Goal: Task Accomplishment & Management: Manage account settings

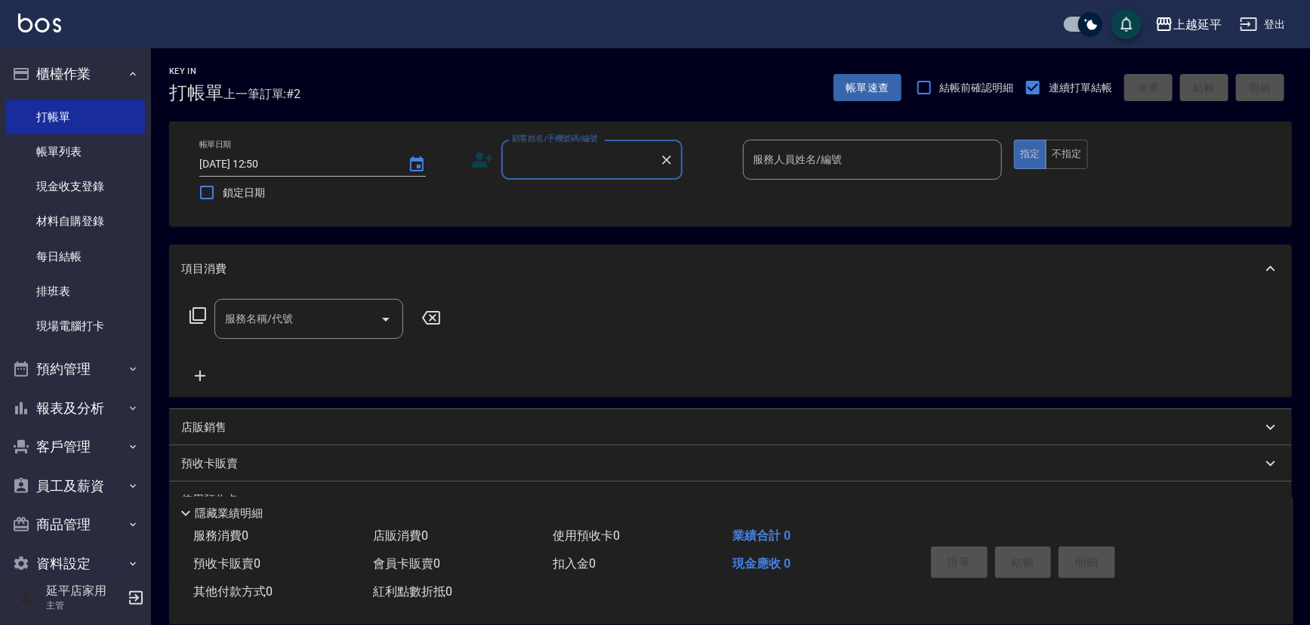
click at [597, 154] on input "顧客姓名/手機號碼/編號" at bounding box center [580, 160] width 145 height 26
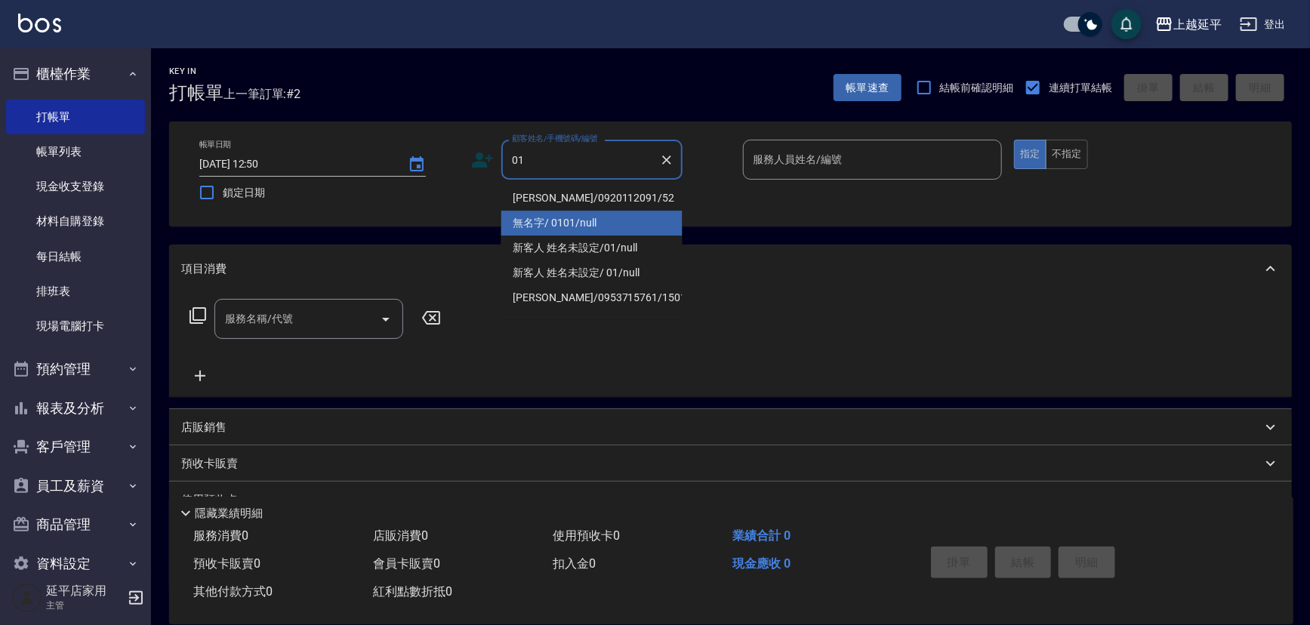
click at [600, 217] on li "無名字/ 0101/null" at bounding box center [591, 223] width 181 height 25
type input "無名字/ 0101/null"
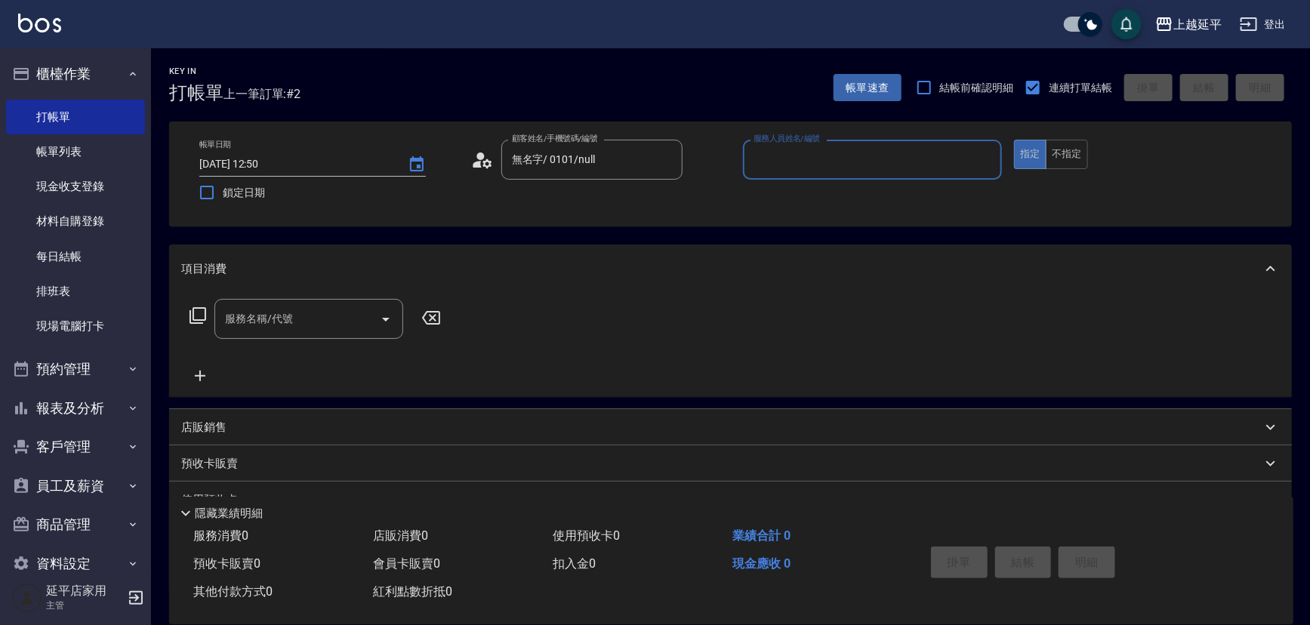
click at [758, 158] on input "服務人員姓名/編號" at bounding box center [873, 160] width 246 height 26
click at [780, 204] on div "[PERSON_NAME] -4" at bounding box center [873, 198] width 260 height 25
type input "[PERSON_NAME]-4"
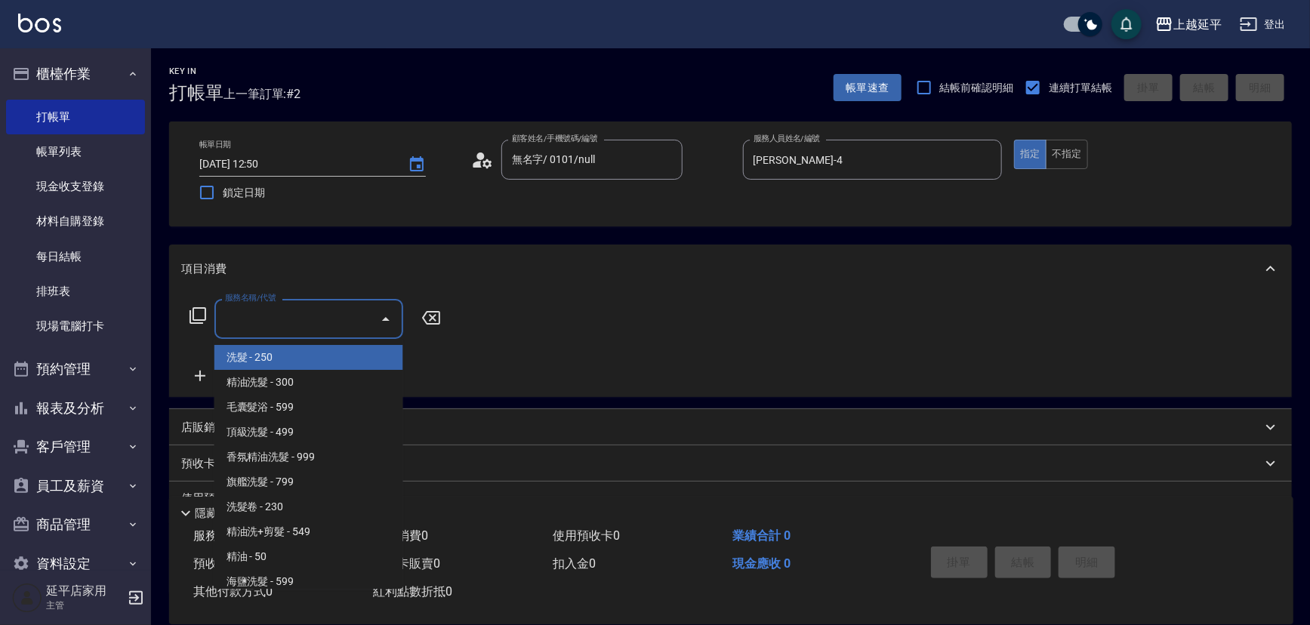
click at [283, 316] on div "服務名稱/代號 服務名稱/代號" at bounding box center [308, 319] width 189 height 40
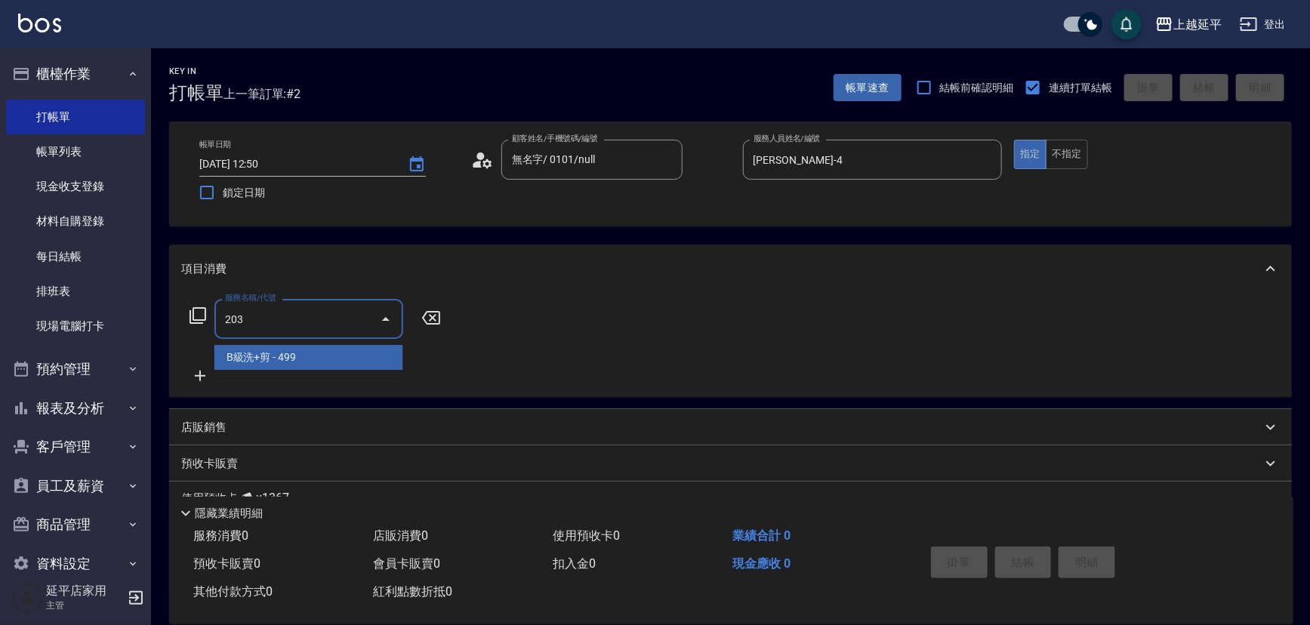
click at [301, 356] on span "B級洗+剪 - 499" at bounding box center [308, 357] width 189 height 25
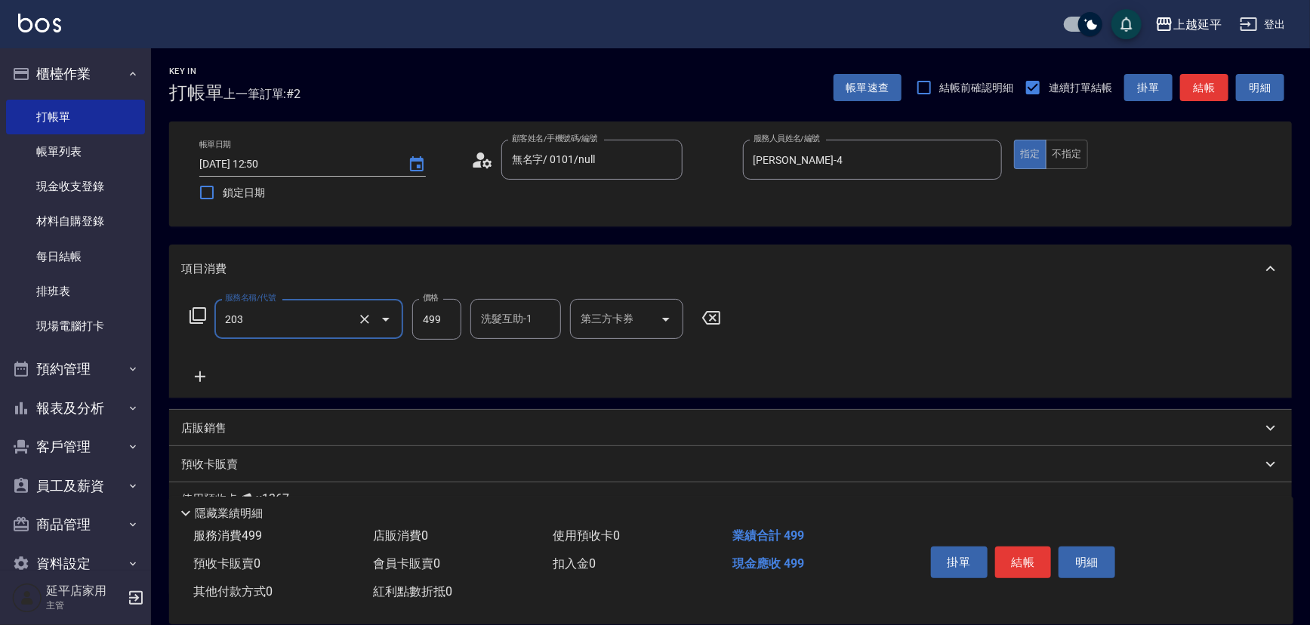
type input "B級洗+剪(203)"
click at [199, 379] on icon at bounding box center [200, 377] width 38 height 18
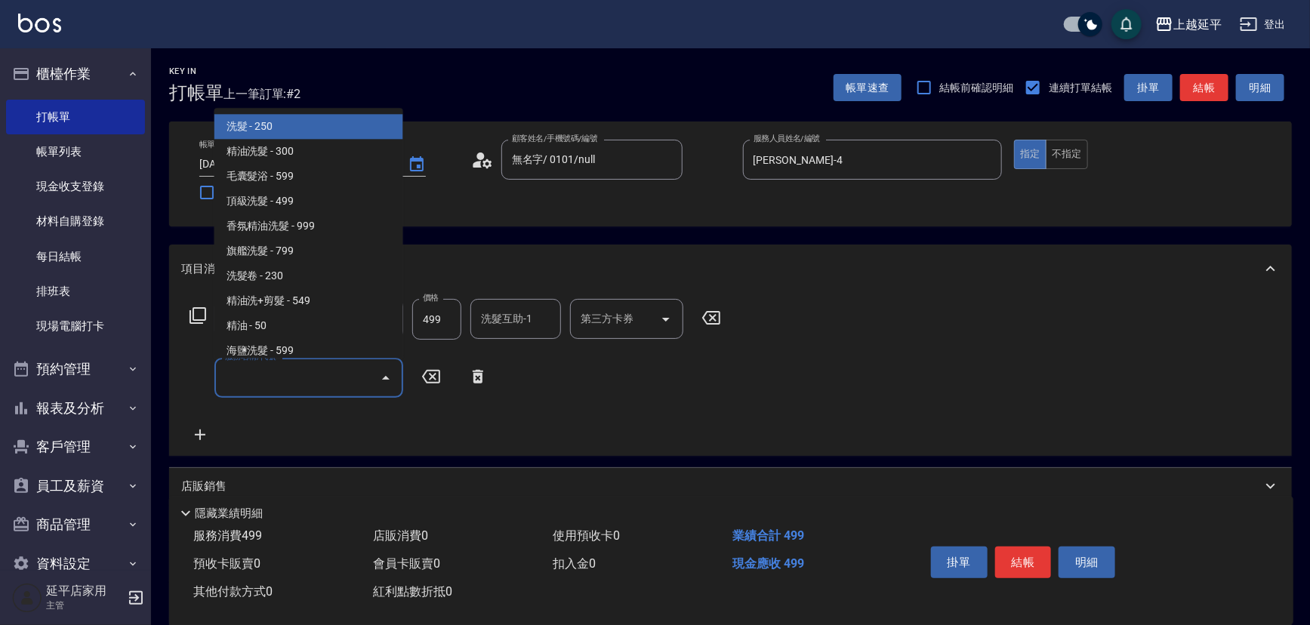
click at [285, 376] on input "服務名稱/代號" at bounding box center [297, 378] width 153 height 26
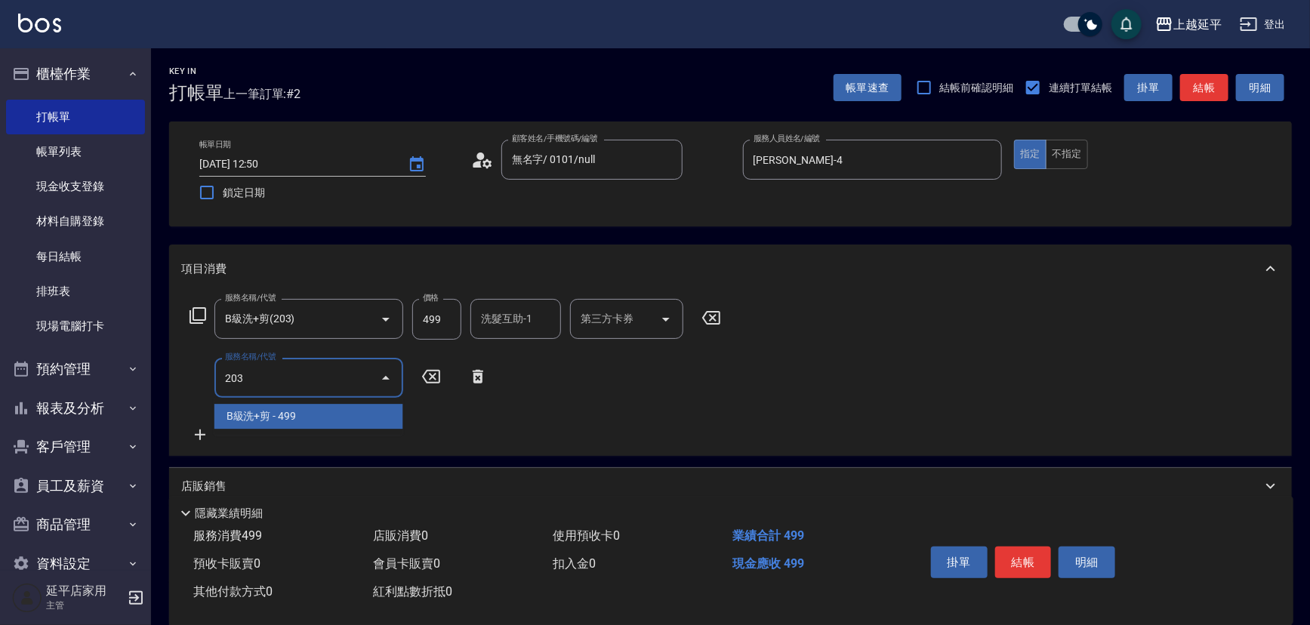
click at [349, 412] on span "B級洗+剪 - 499" at bounding box center [308, 416] width 189 height 25
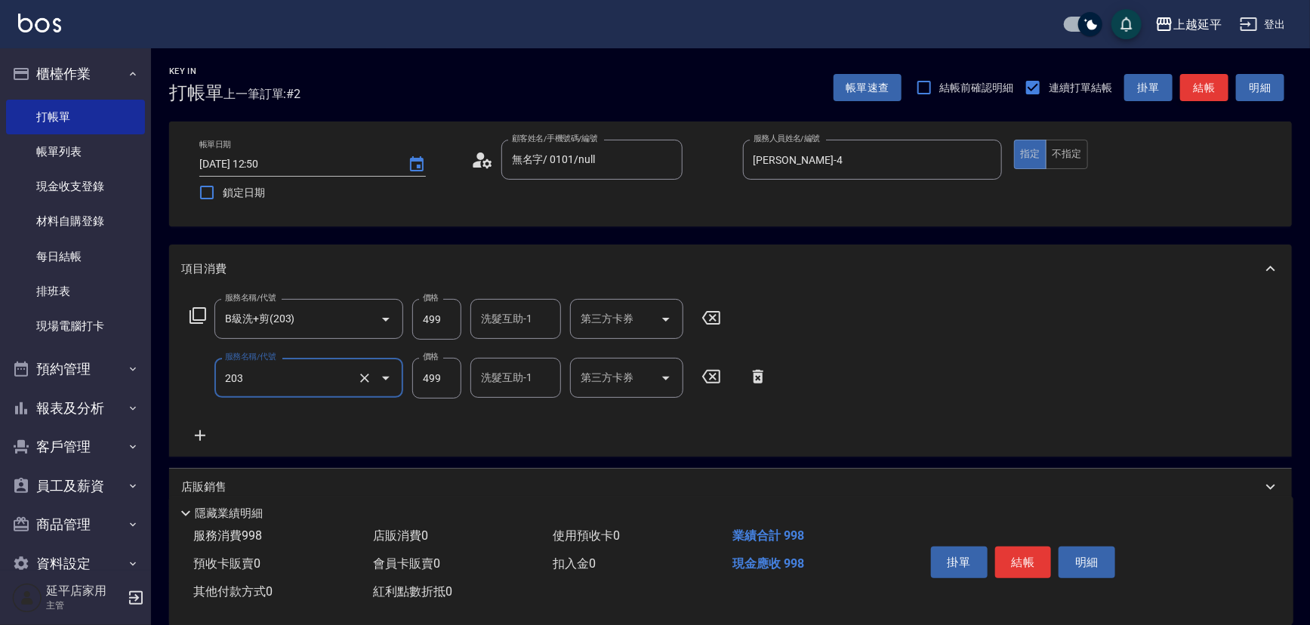
type input "B級洗+剪(203)"
click at [1208, 81] on button "結帳" at bounding box center [1204, 88] width 48 height 28
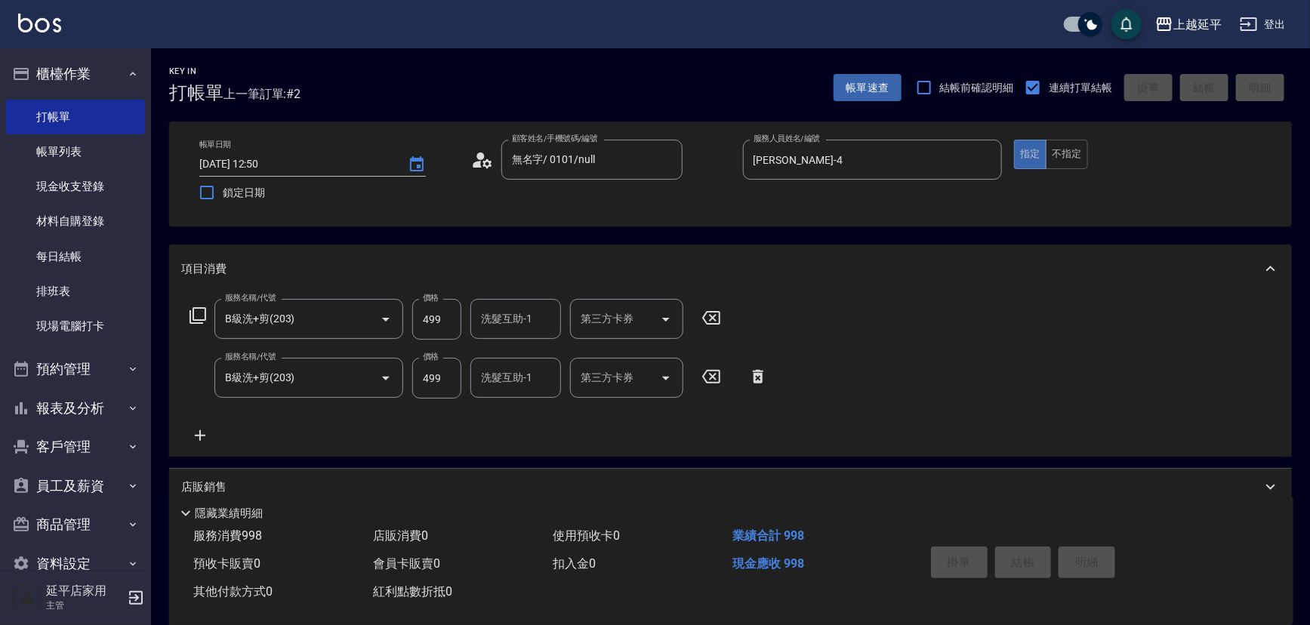
type input "[DATE] 16:36"
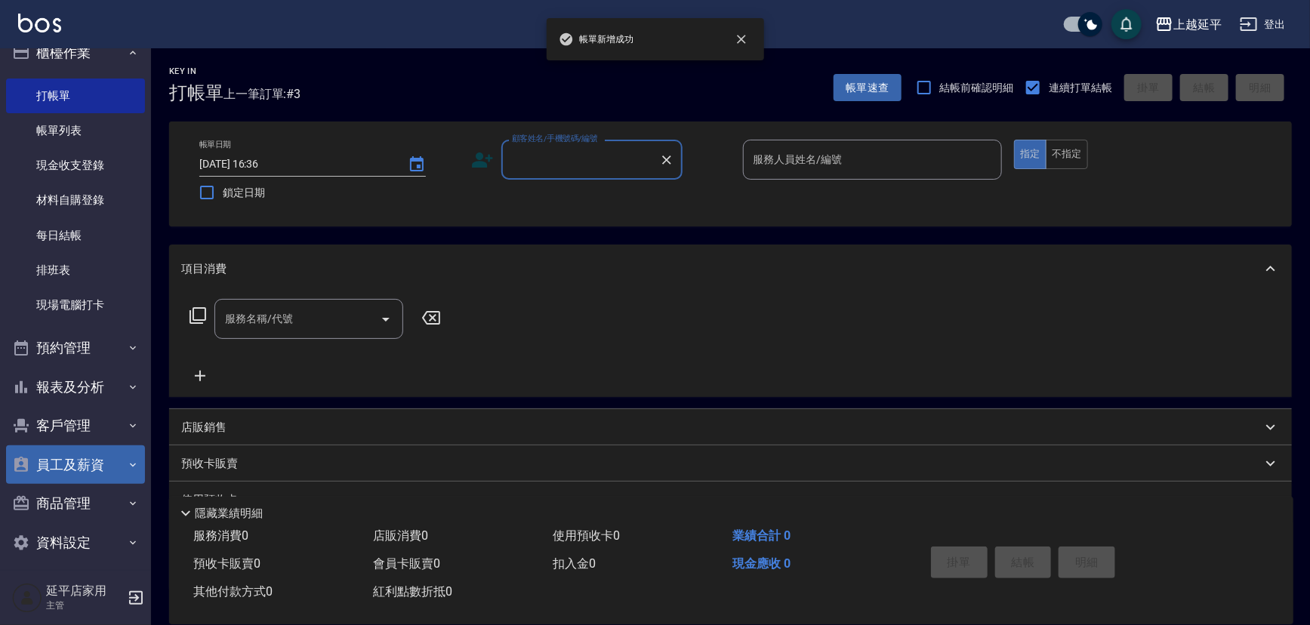
scroll to position [30, 0]
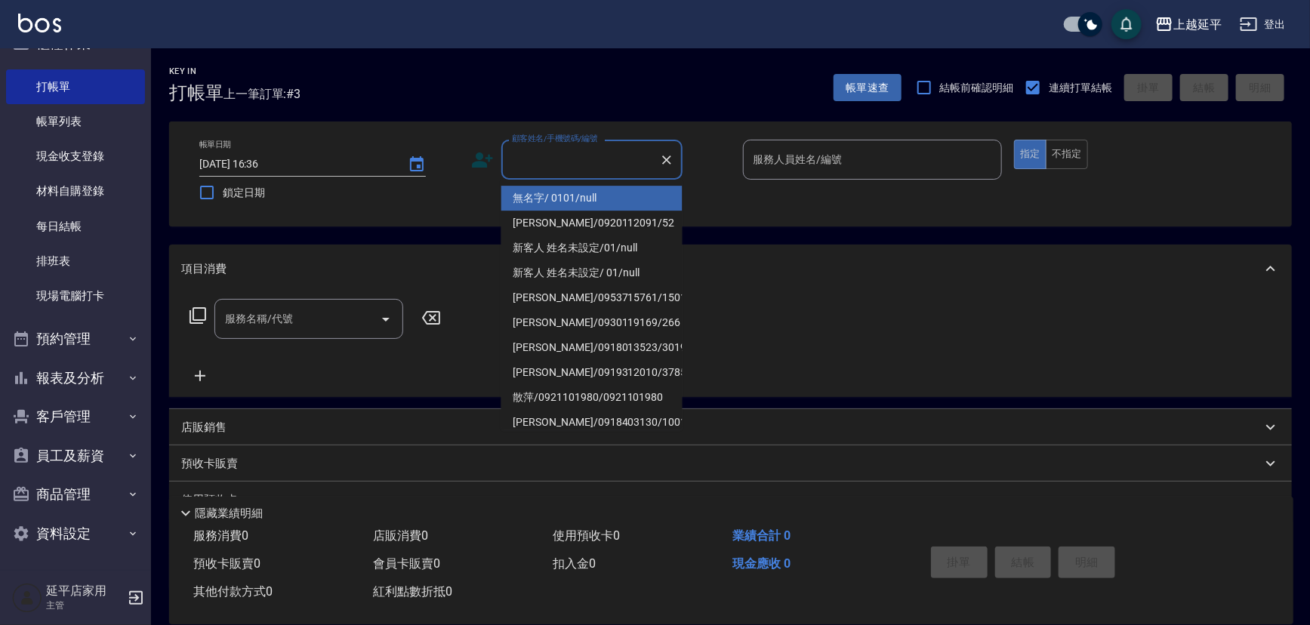
click at [576, 159] on input "顧客姓名/手機號碼/編號" at bounding box center [580, 160] width 145 height 26
click at [622, 199] on li "無名字/ 0101/null" at bounding box center [591, 198] width 181 height 25
type input "無名字/ 0101/null"
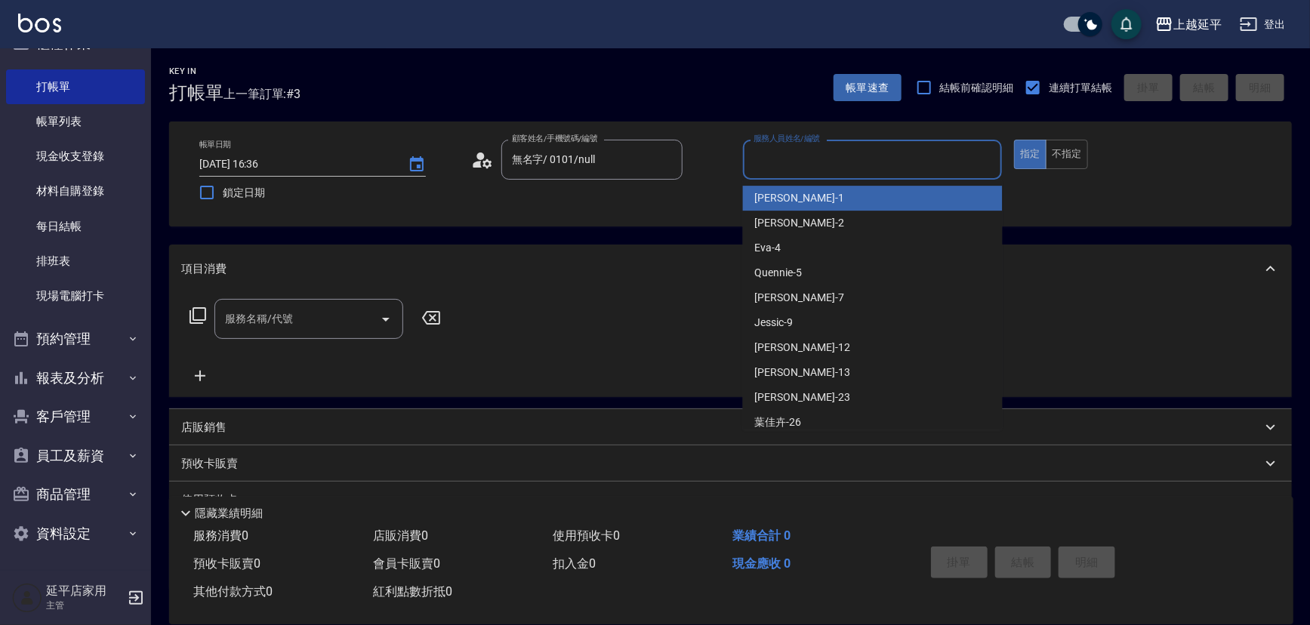
click at [812, 162] on input "服務人員姓名/編號" at bounding box center [873, 160] width 246 height 26
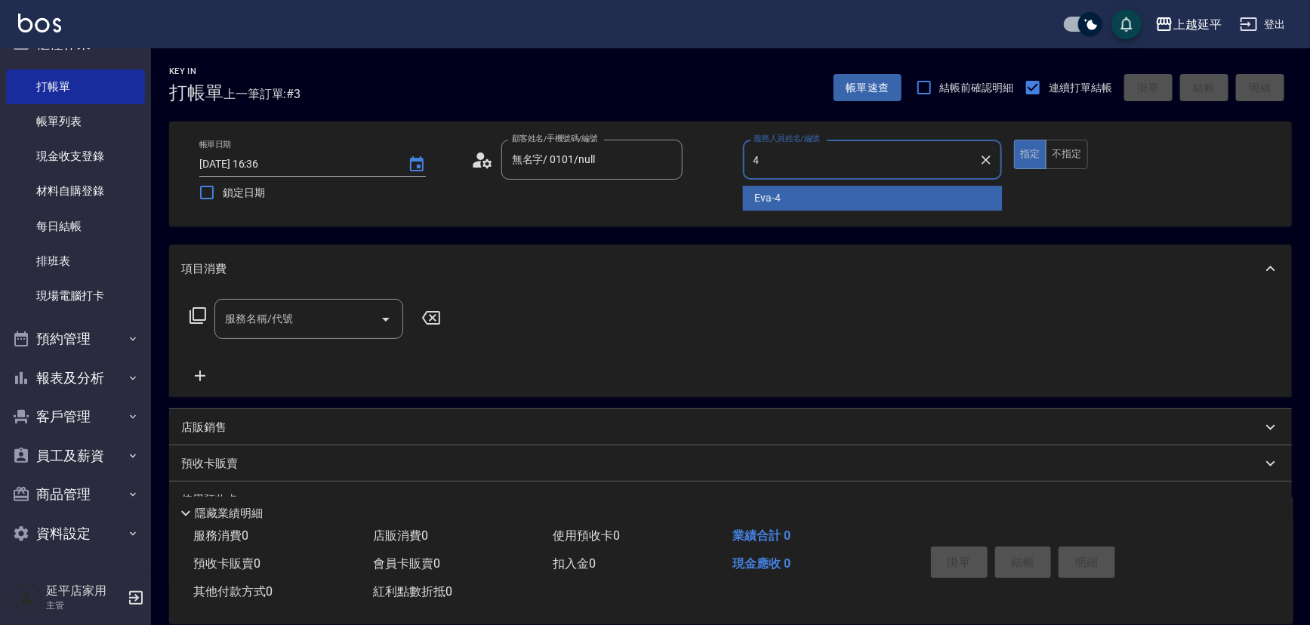
click at [815, 196] on div "[PERSON_NAME] -4" at bounding box center [873, 198] width 260 height 25
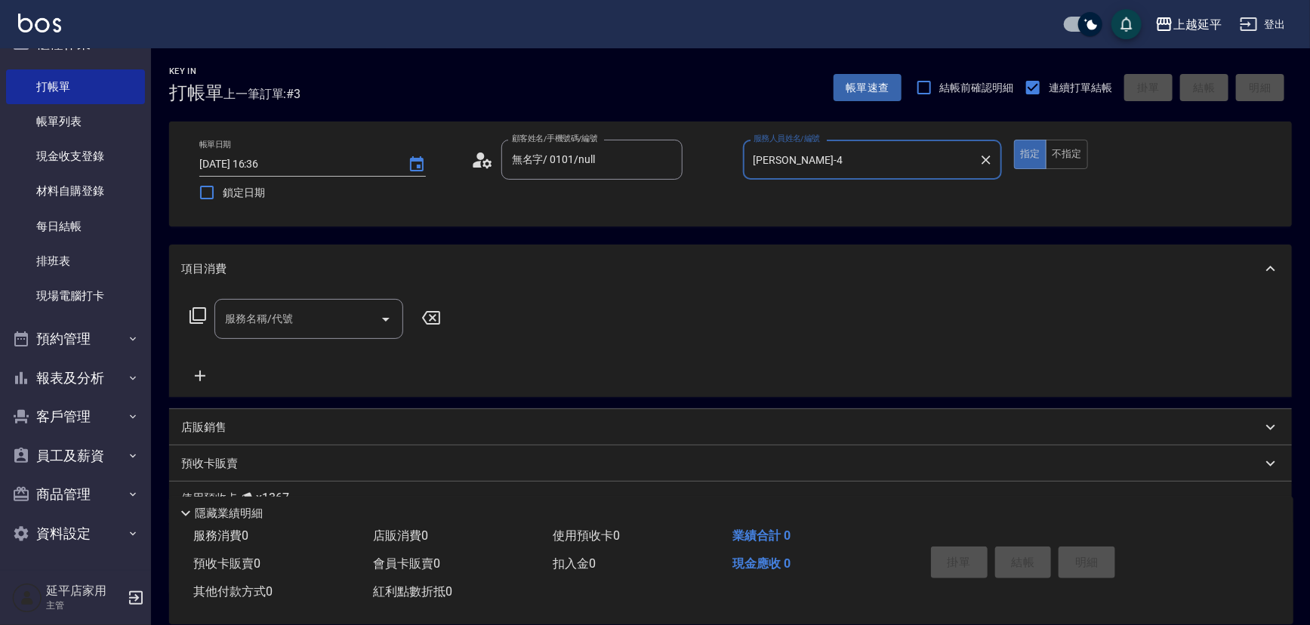
type input "[PERSON_NAME]-4"
click at [252, 323] on input "服務名稱/代號" at bounding box center [297, 319] width 153 height 26
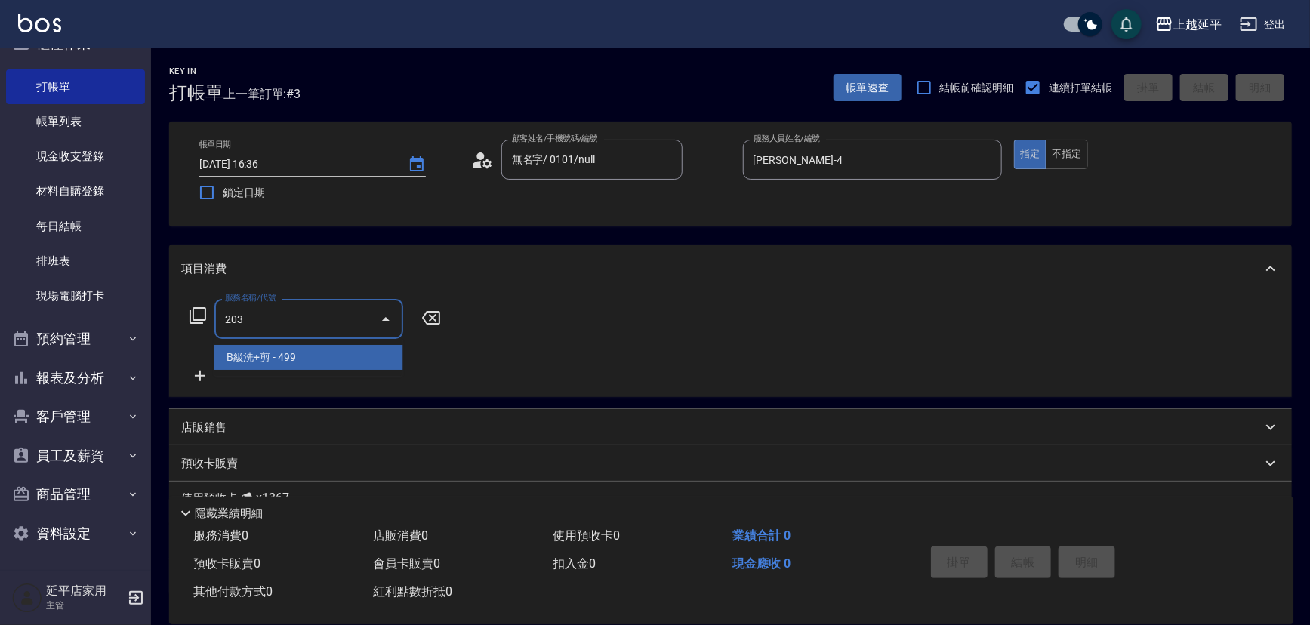
click at [313, 359] on span "B級洗+剪 - 499" at bounding box center [308, 357] width 189 height 25
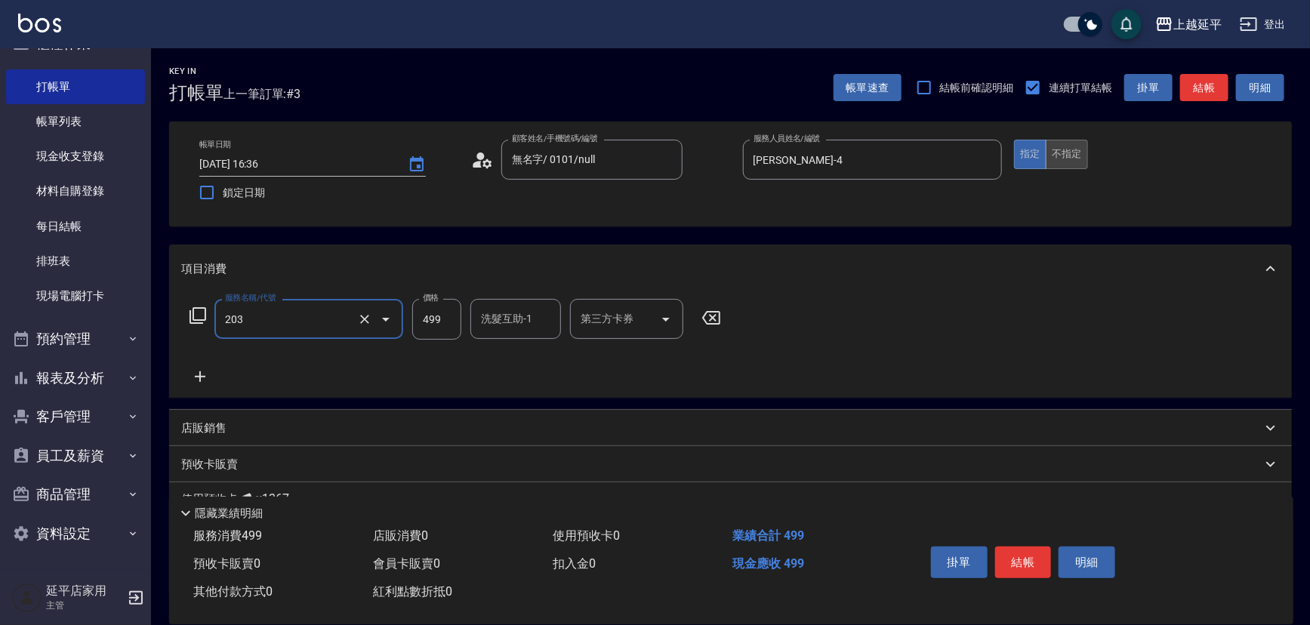
type input "B級洗+剪(203)"
click at [1074, 145] on button "不指定" at bounding box center [1067, 154] width 42 height 29
click at [1193, 83] on button "結帳" at bounding box center [1204, 88] width 48 height 28
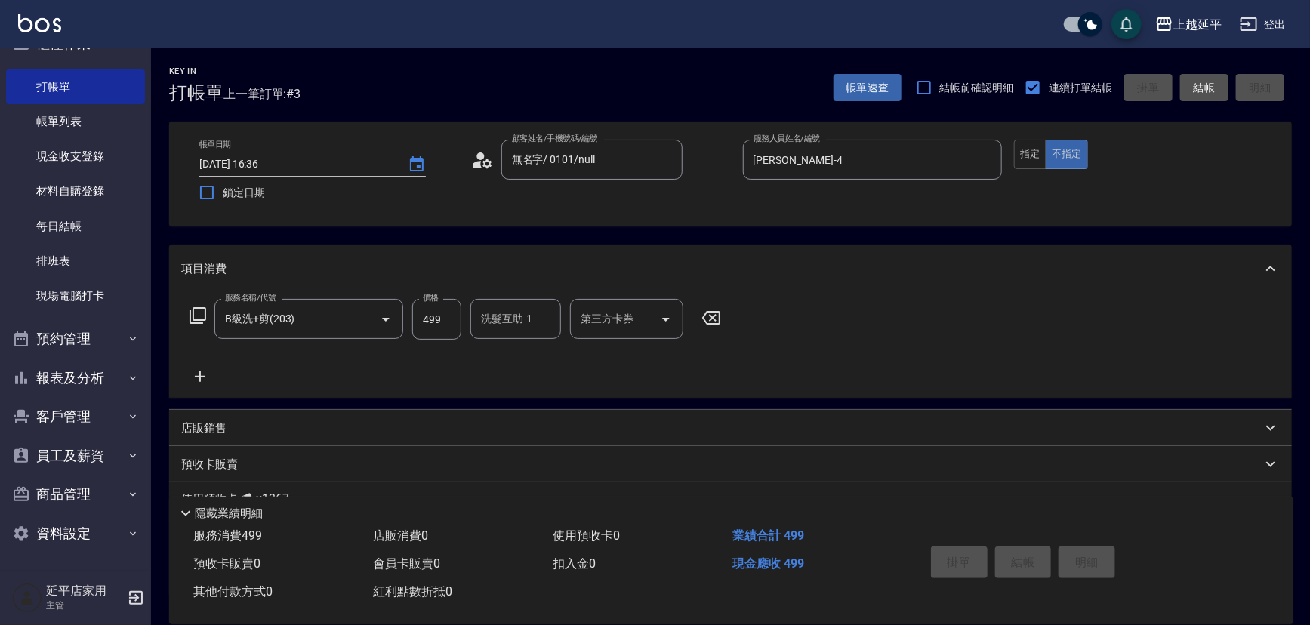
type input "[DATE] 16:37"
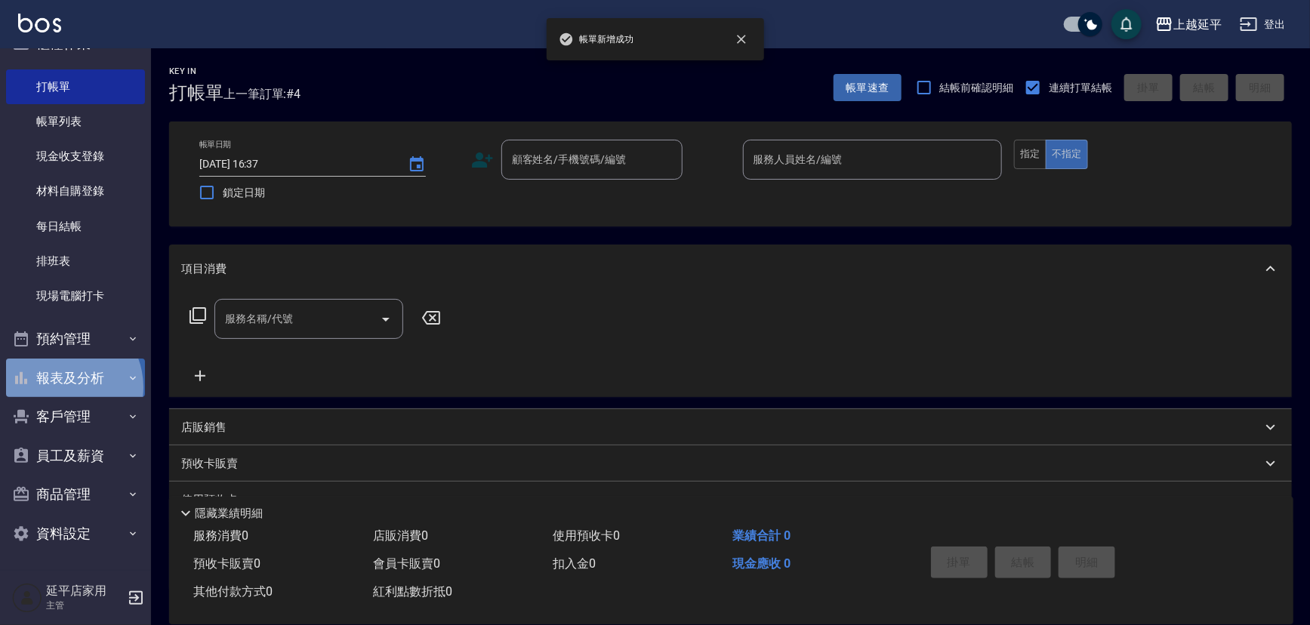
click at [60, 387] on button "報表及分析" at bounding box center [75, 378] width 139 height 39
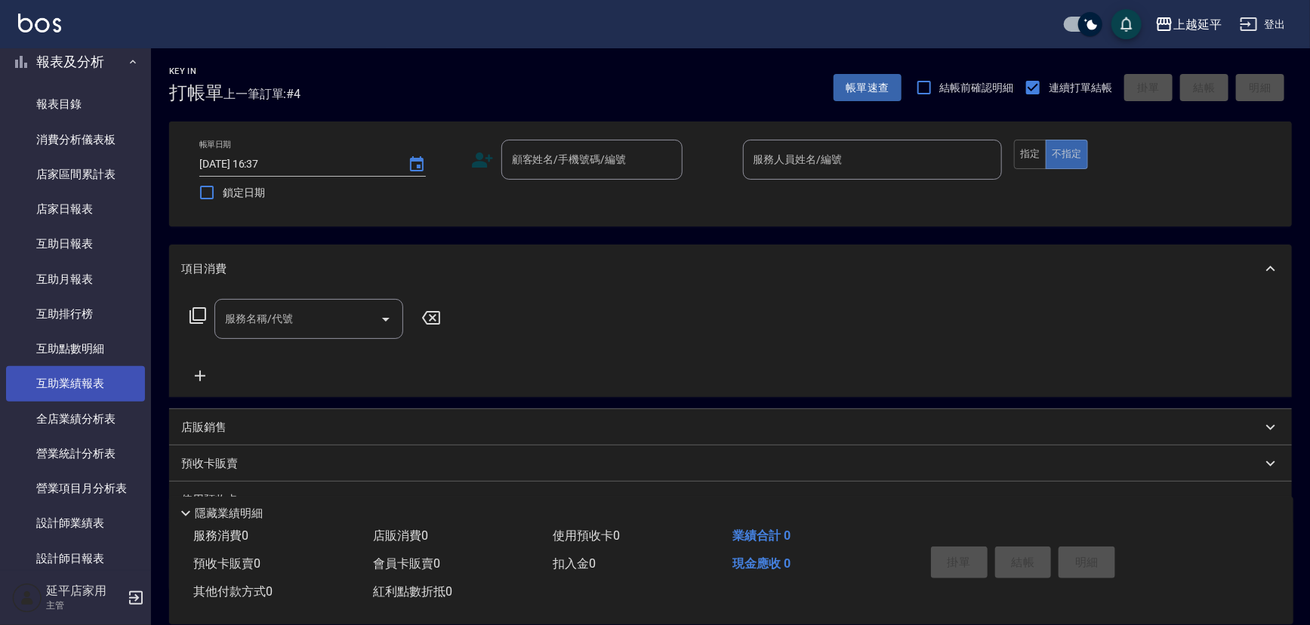
scroll to position [409, 0]
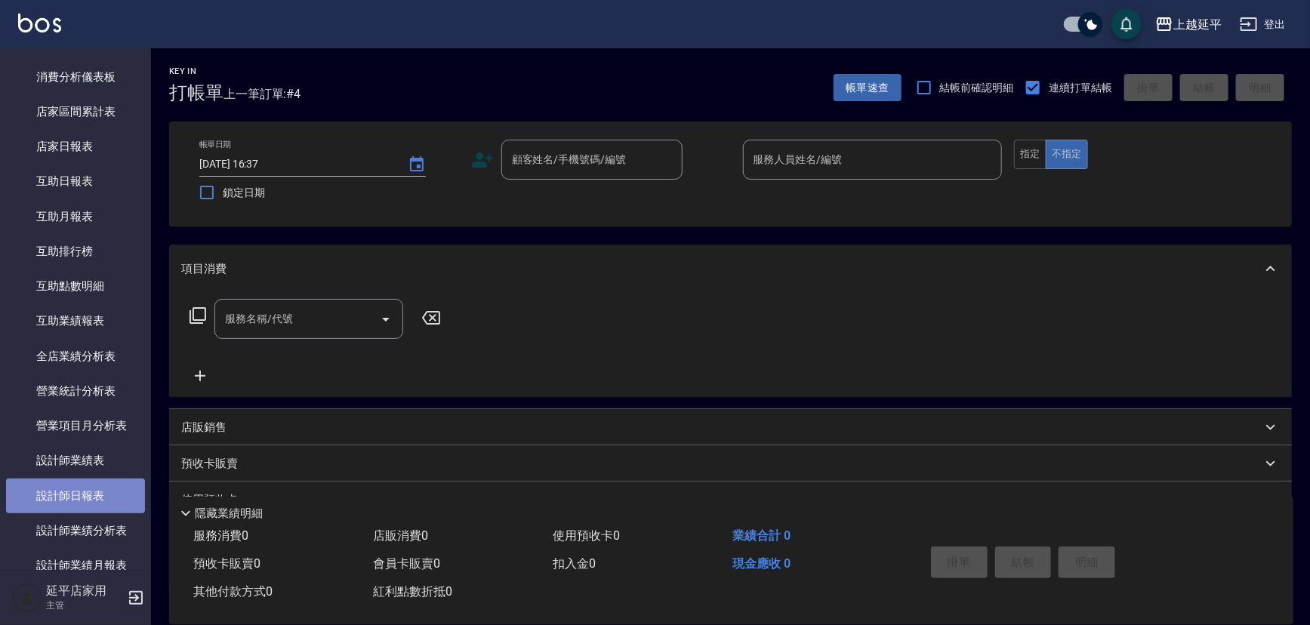
click at [85, 492] on link "設計師日報表" at bounding box center [75, 496] width 139 height 35
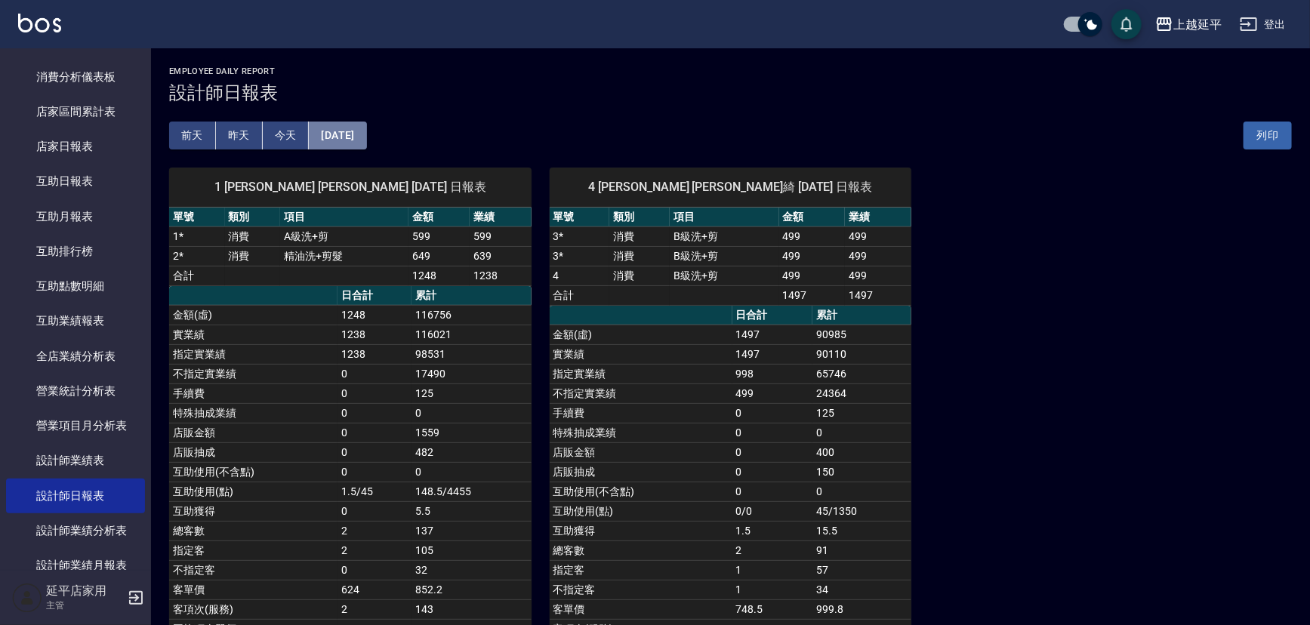
click at [366, 128] on button "[DATE]" at bounding box center [337, 136] width 57 height 28
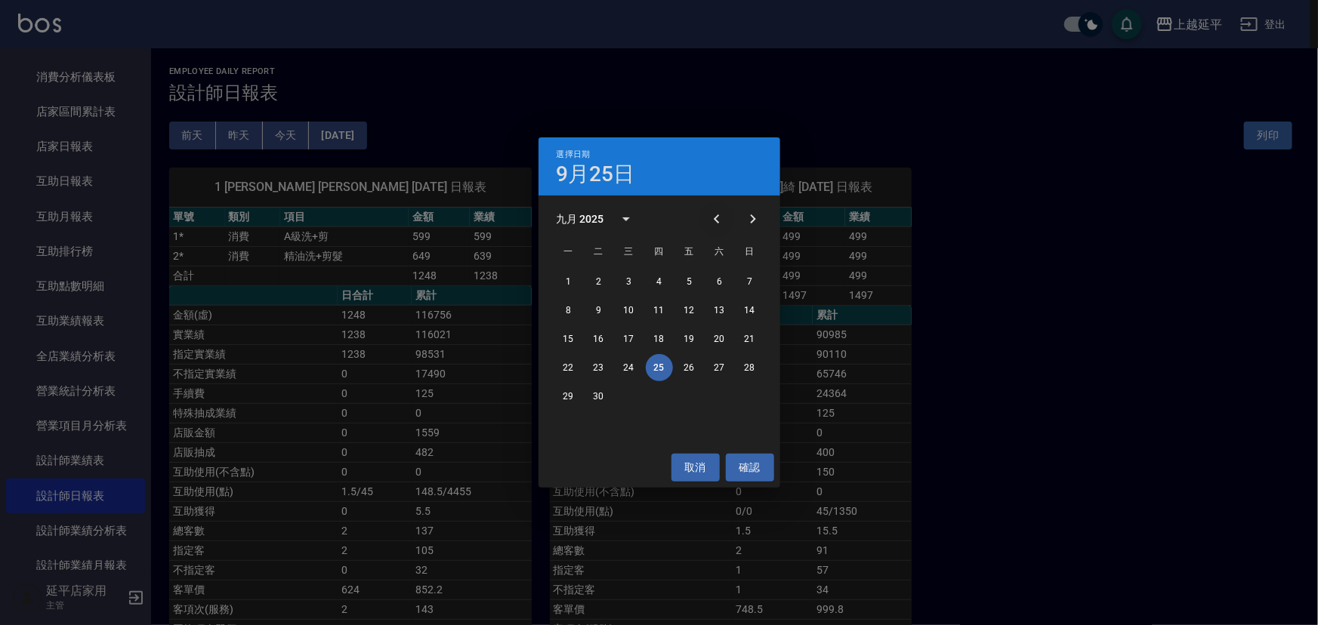
click at [724, 211] on icon "Previous month" at bounding box center [717, 219] width 18 height 18
click at [574, 391] on button "25" at bounding box center [568, 396] width 27 height 27
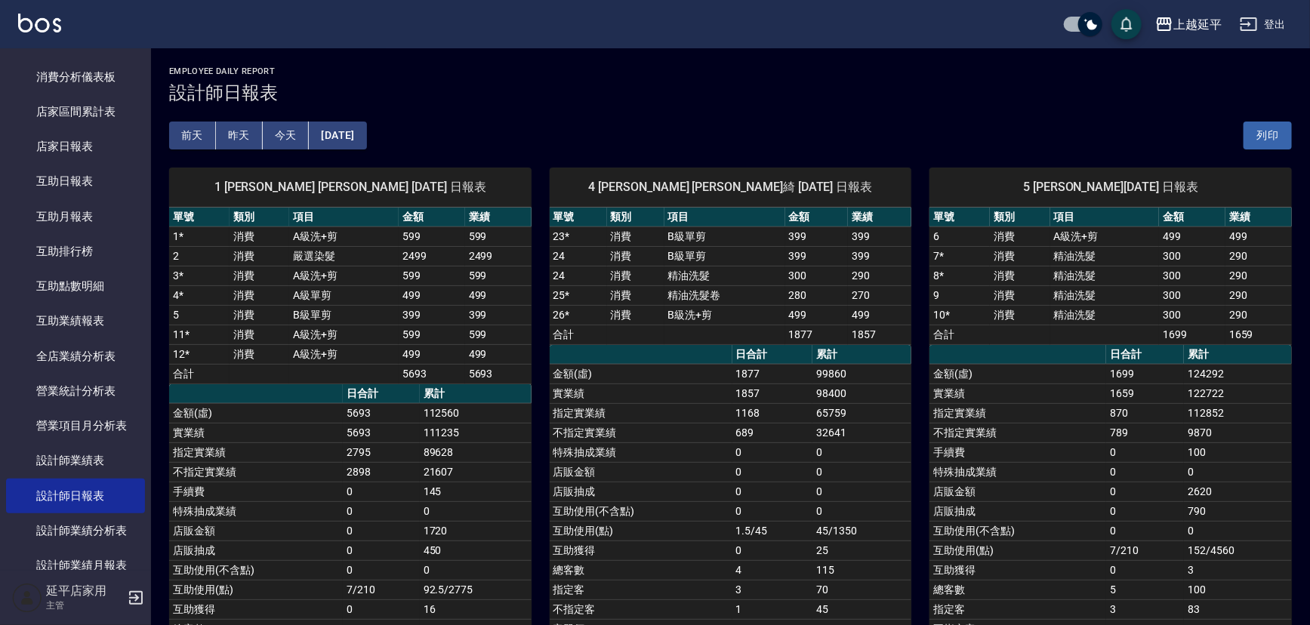
click at [339, 133] on button "[DATE]" at bounding box center [337, 136] width 57 height 28
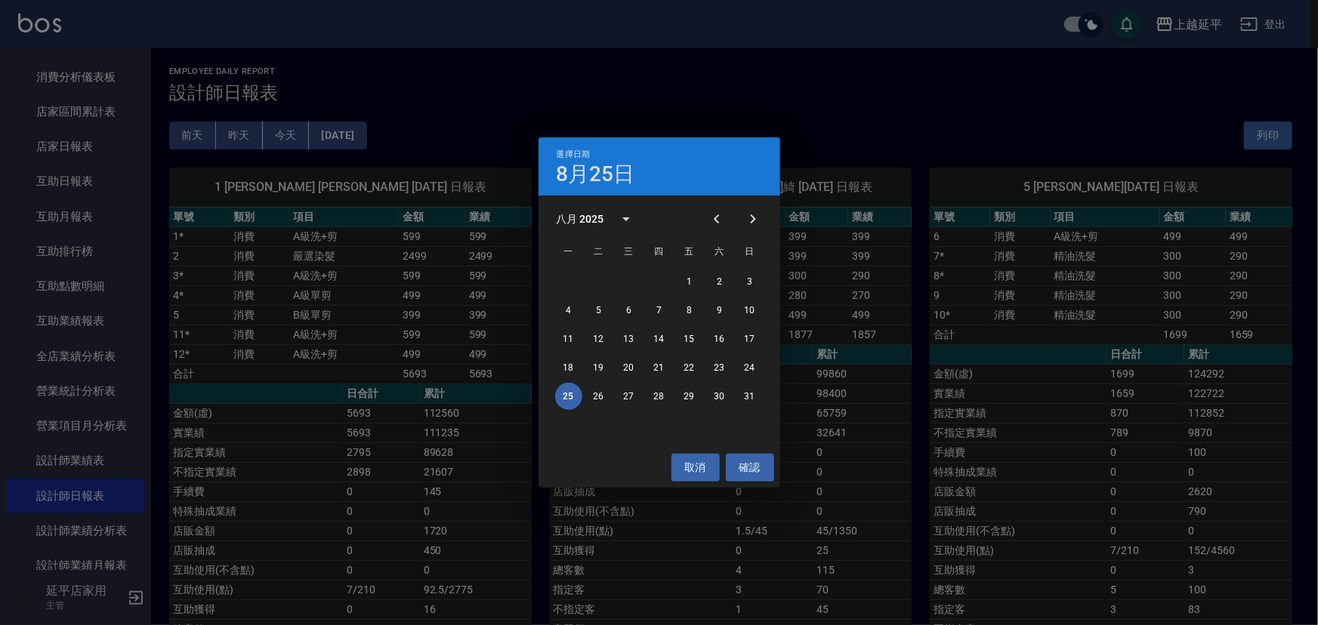
click at [714, 216] on icon "Previous month" at bounding box center [717, 219] width 18 height 18
click at [685, 367] on button "25" at bounding box center [689, 367] width 27 height 27
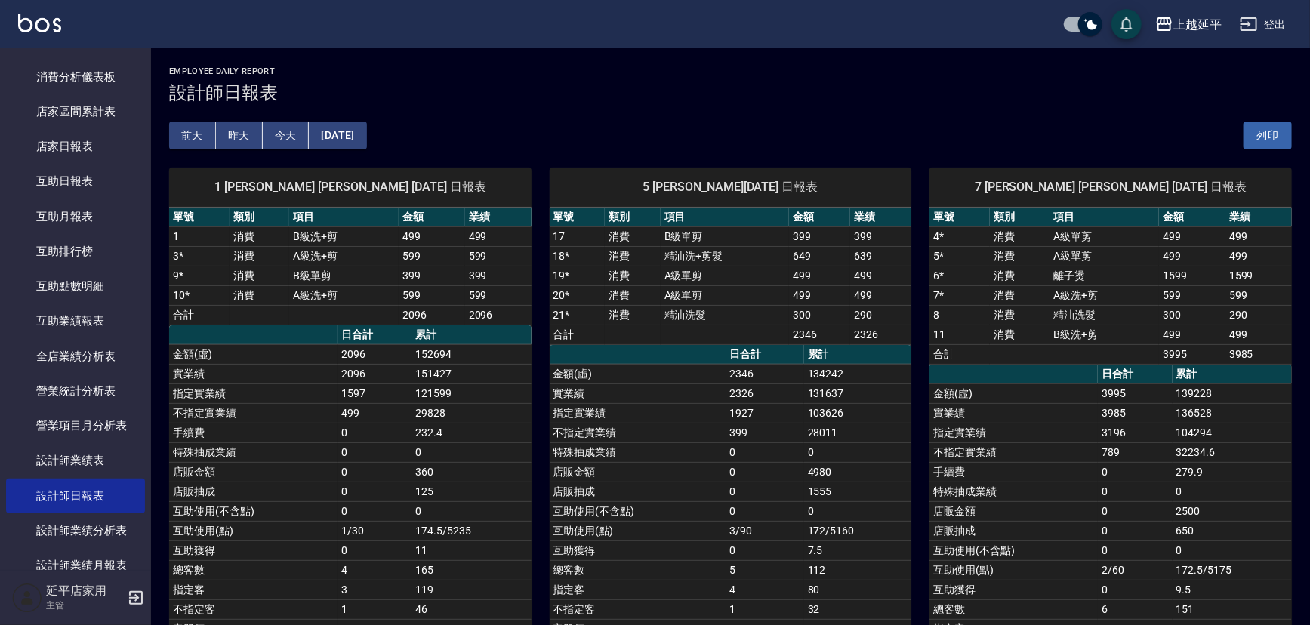
click at [366, 138] on button "[DATE]" at bounding box center [337, 136] width 57 height 28
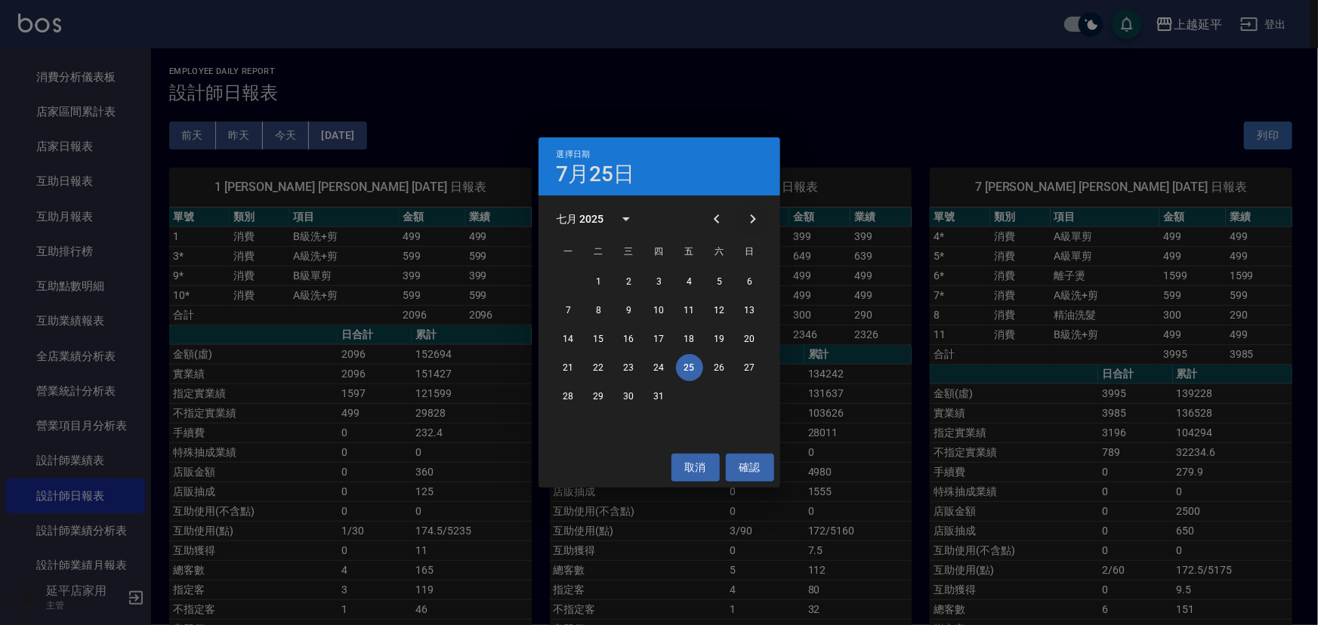
click at [746, 208] on button "Next month" at bounding box center [753, 219] width 36 height 36
click at [747, 213] on icon "Next month" at bounding box center [753, 219] width 18 height 18
click at [650, 359] on button "25" at bounding box center [659, 367] width 27 height 27
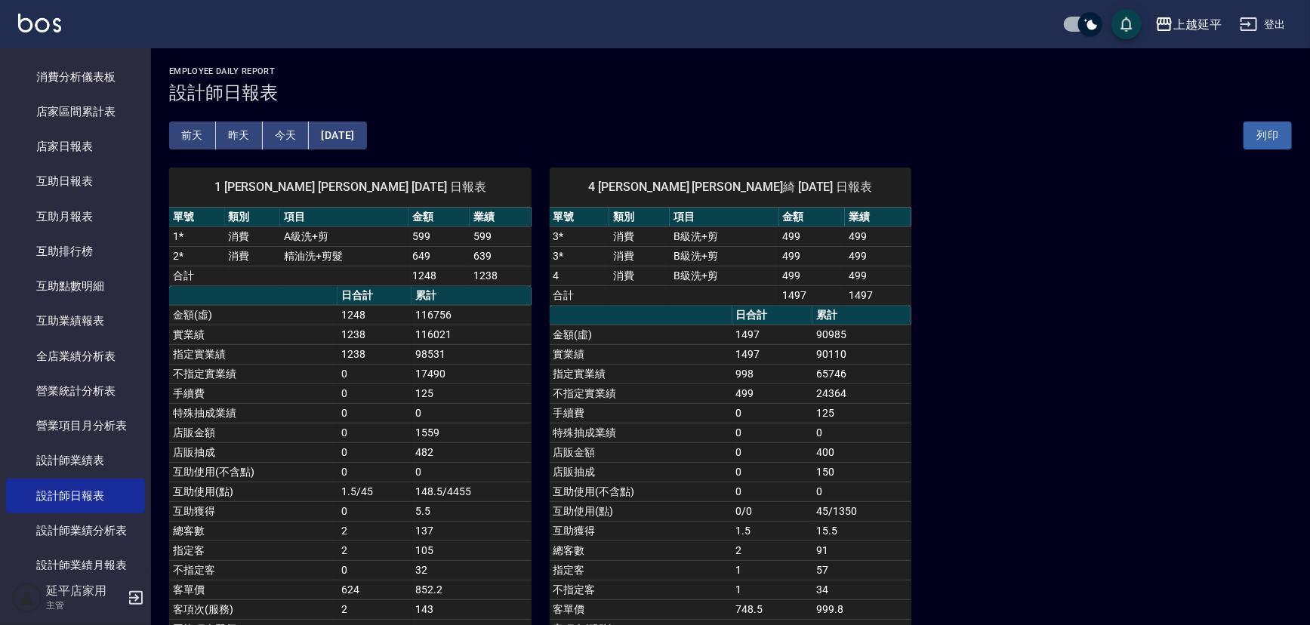
drag, startPoint x: 646, startPoint y: 360, endPoint x: 604, endPoint y: 358, distance: 41.6
click at [604, 358] on td "實業績" at bounding box center [641, 354] width 183 height 20
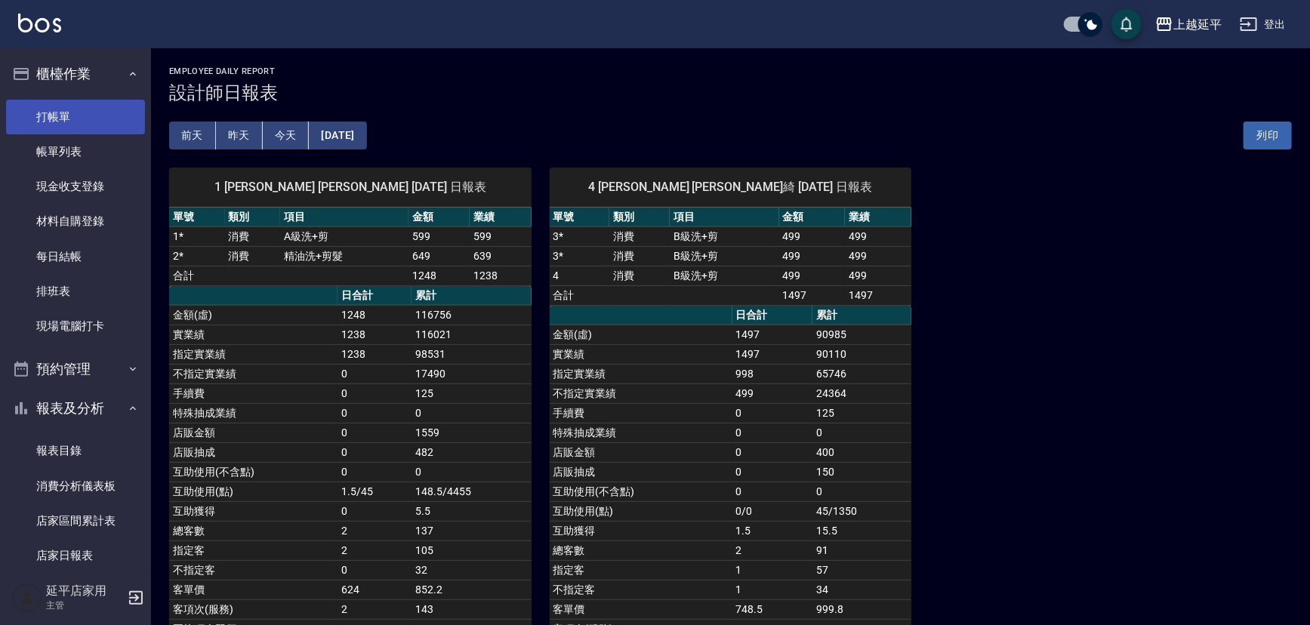
drag, startPoint x: 68, startPoint y: 122, endPoint x: 79, endPoint y: 119, distance: 11.0
click at [69, 121] on link "打帳單" at bounding box center [75, 117] width 139 height 35
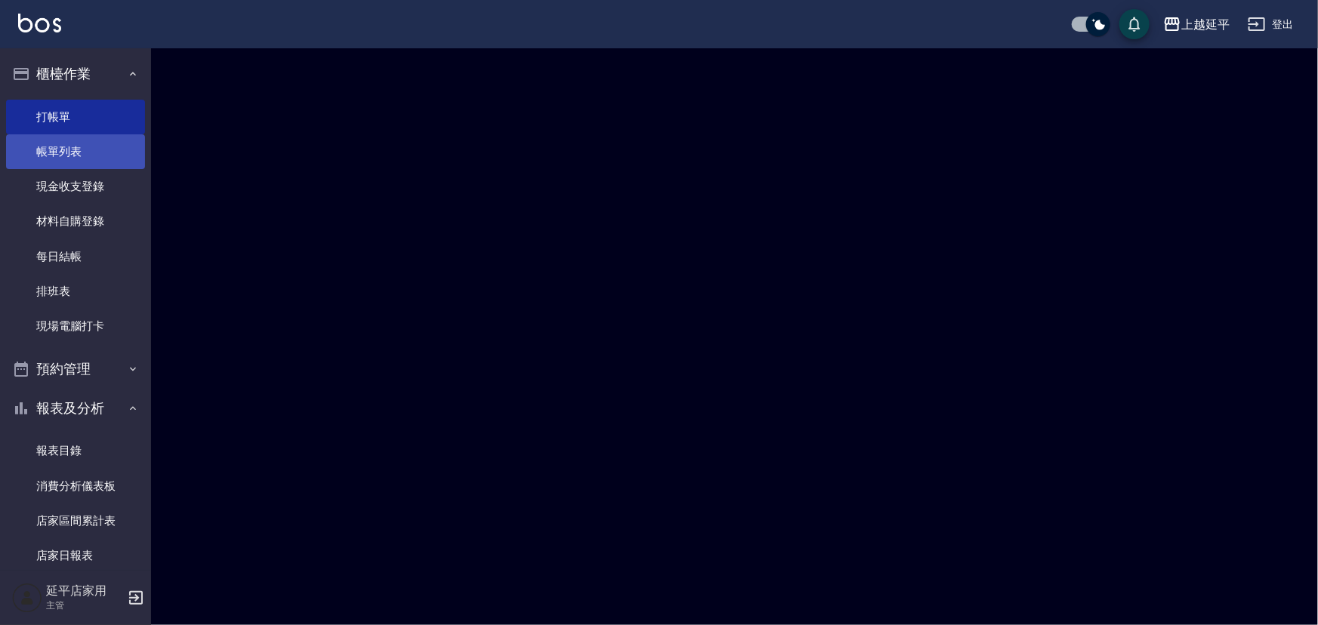
click at [99, 154] on link "帳單列表" at bounding box center [75, 151] width 139 height 35
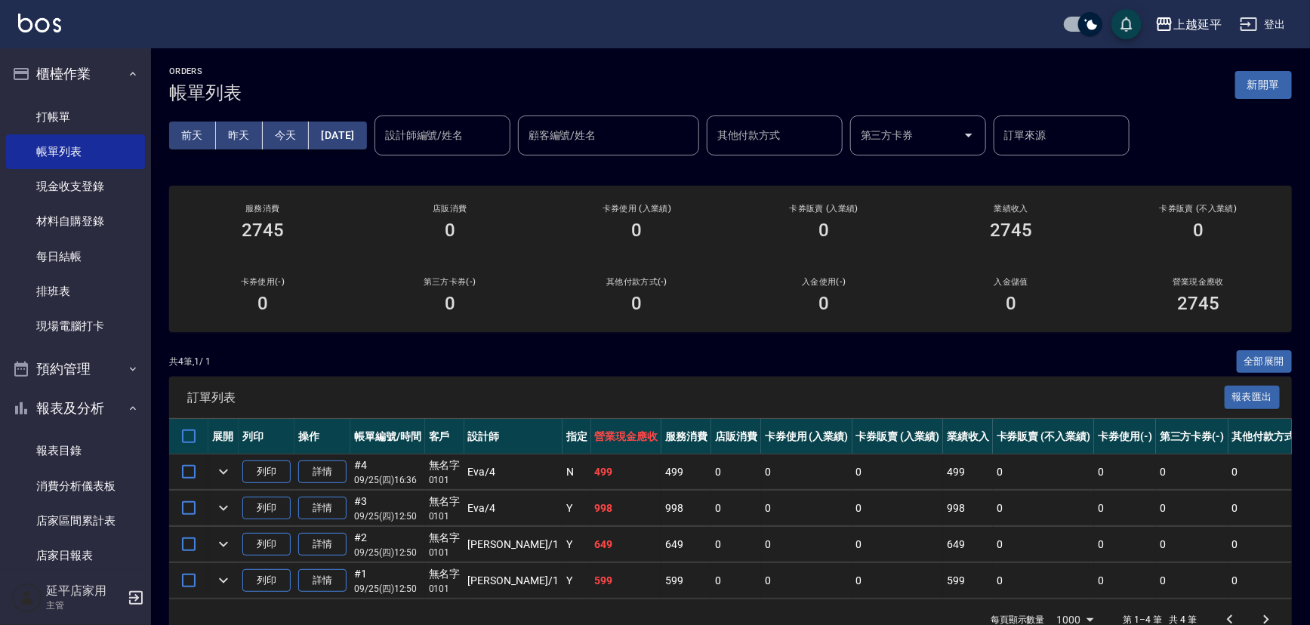
click at [443, 137] on input "設計師編號/姓名" at bounding box center [442, 135] width 122 height 26
drag, startPoint x: 486, startPoint y: 166, endPoint x: 486, endPoint y: 174, distance: 8.3
click at [486, 170] on div "[PERSON_NAME] -4" at bounding box center [468, 173] width 136 height 25
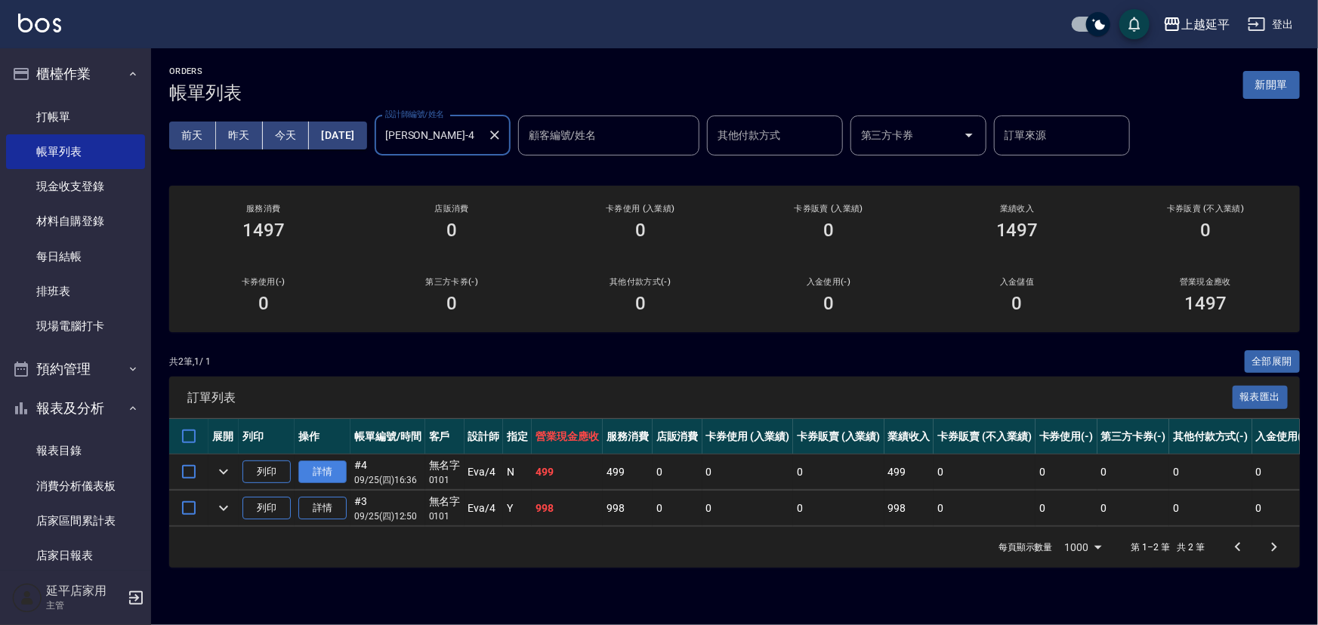
type input "[PERSON_NAME]-4"
click at [322, 468] on link "詳情" at bounding box center [322, 472] width 48 height 23
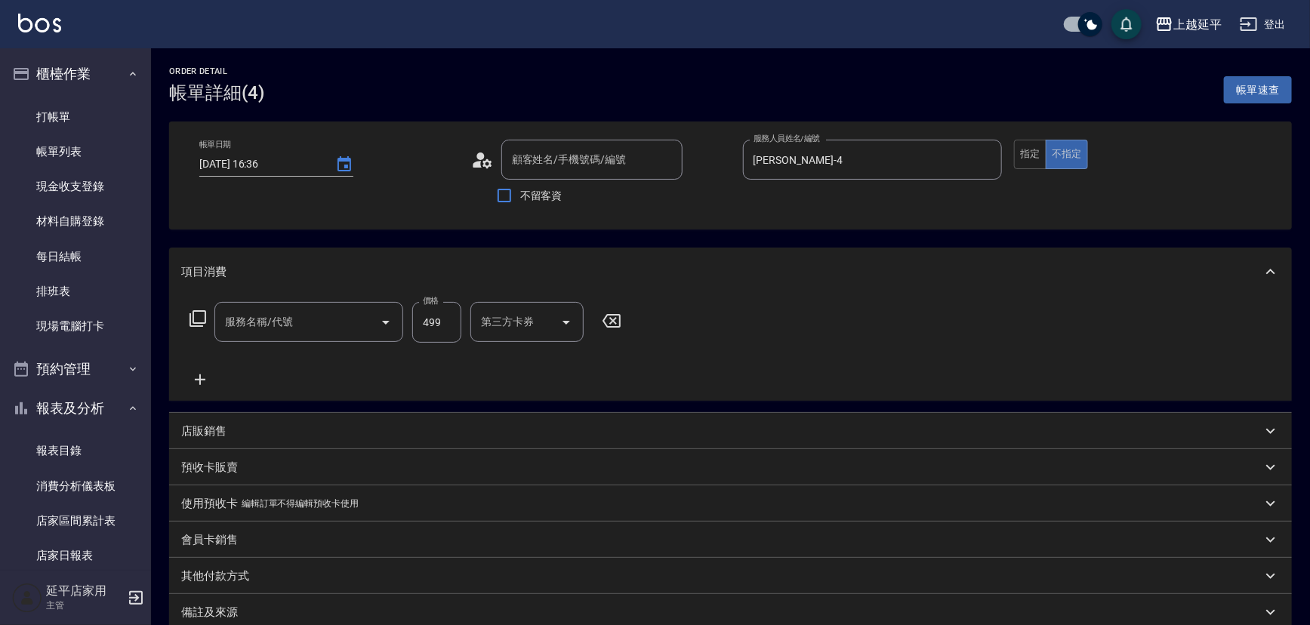
type input "[DATE] 16:36"
type input "[PERSON_NAME]-4"
type input "B級洗+剪(203)"
type input "無名字/ 0101/null"
click at [517, 310] on input "洗髮互助-1" at bounding box center [515, 322] width 77 height 26
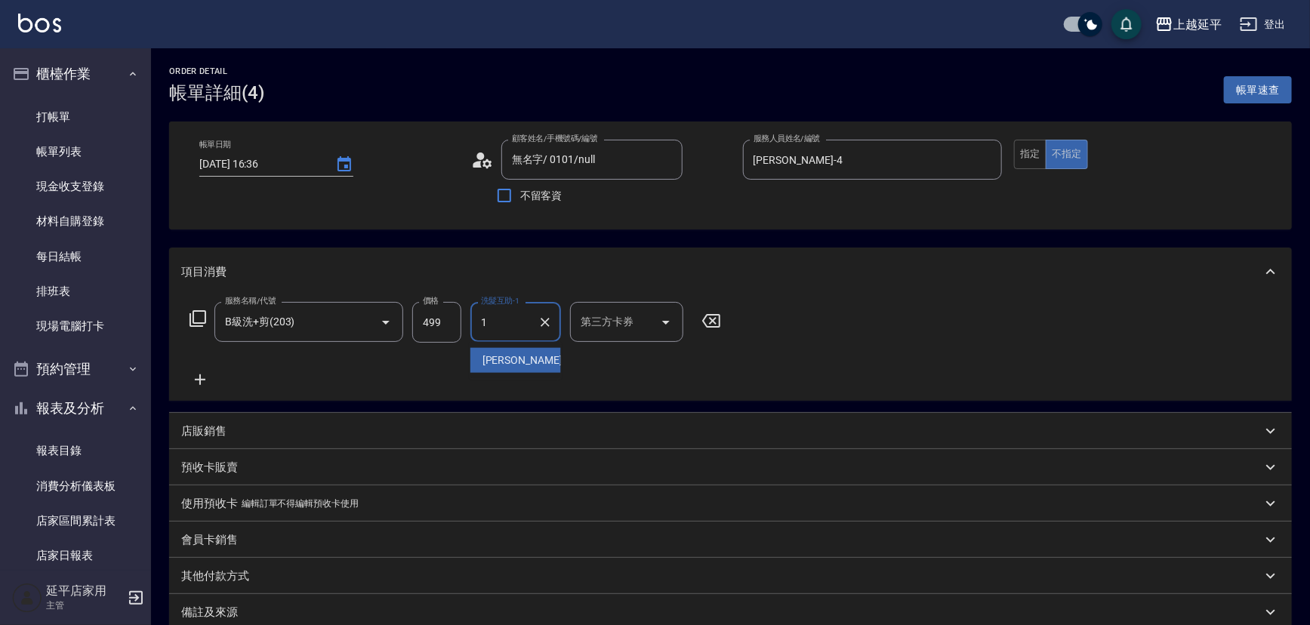
click at [522, 362] on span "[PERSON_NAME]-1" at bounding box center [527, 361] width 89 height 16
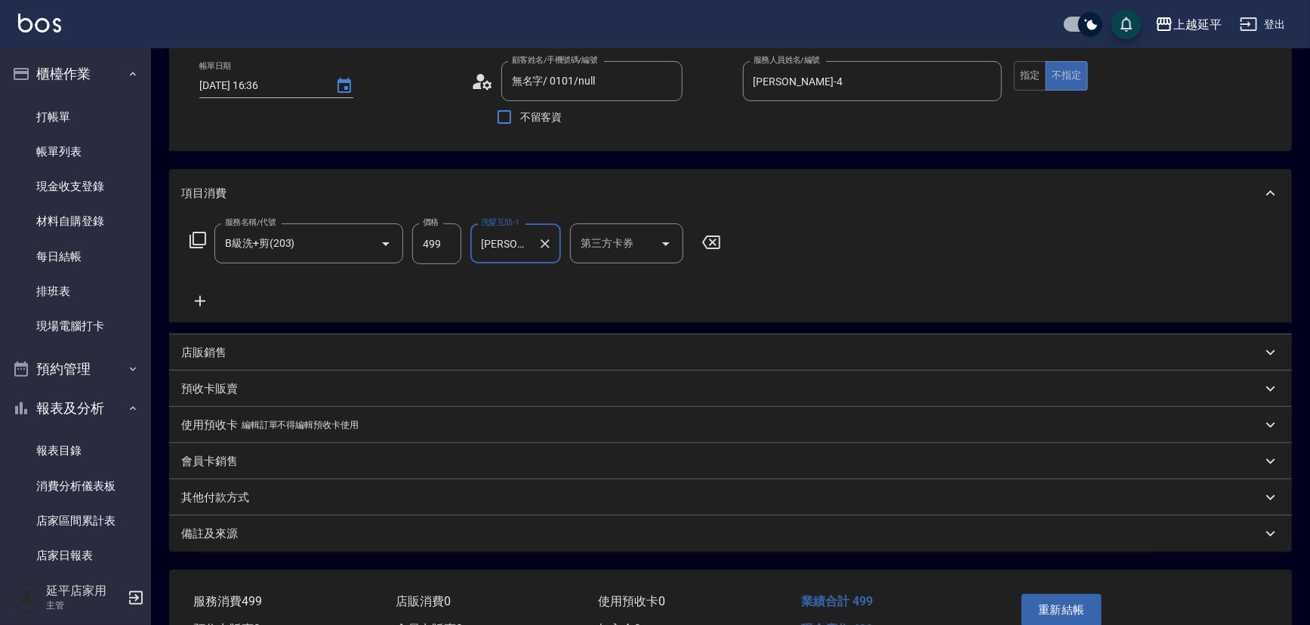
scroll to position [165, 0]
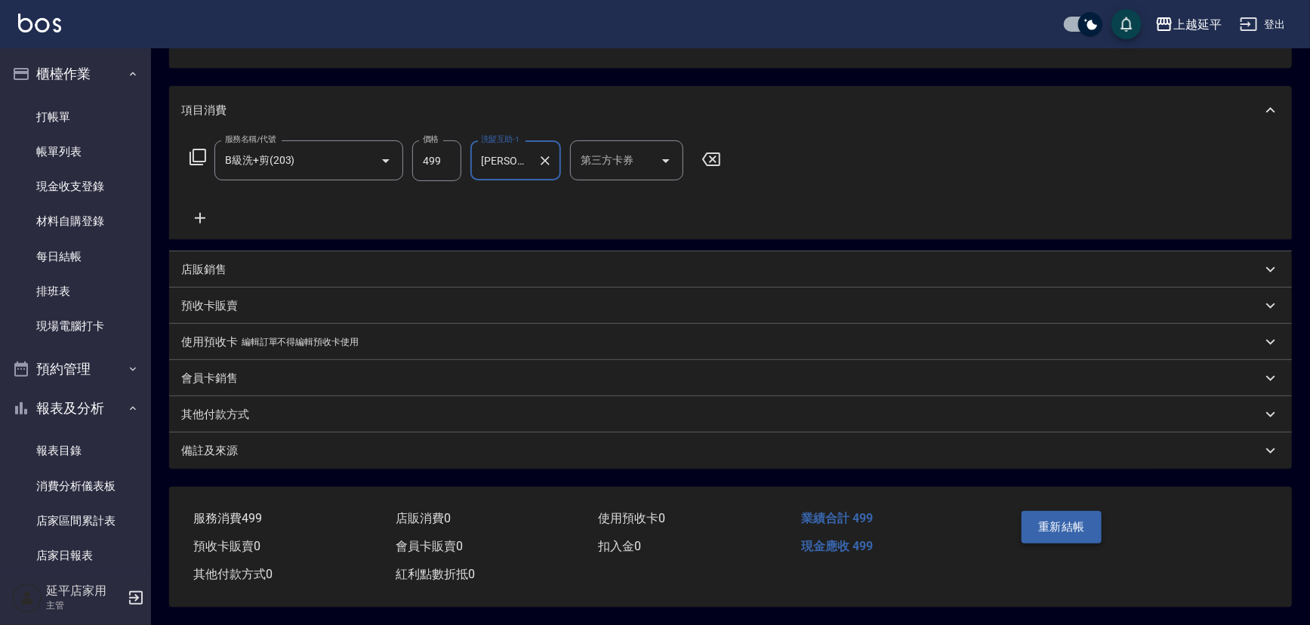
type input "[PERSON_NAME]-1"
click at [1040, 517] on button "重新結帳" at bounding box center [1062, 527] width 80 height 32
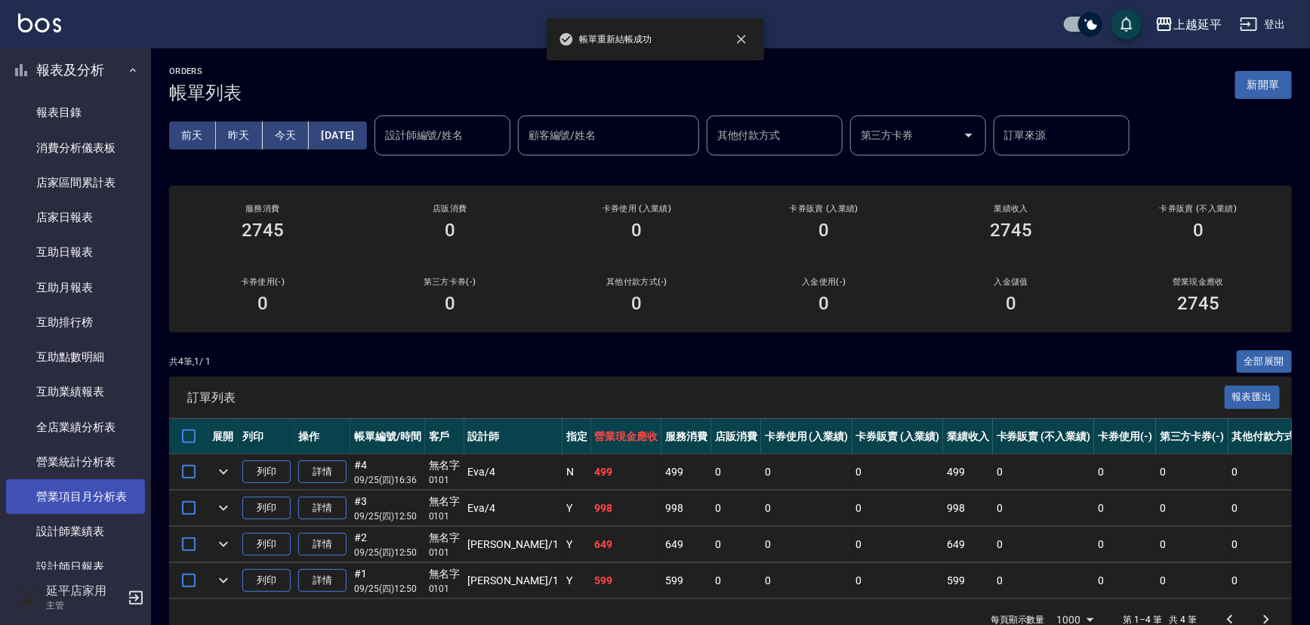
scroll to position [412, 0]
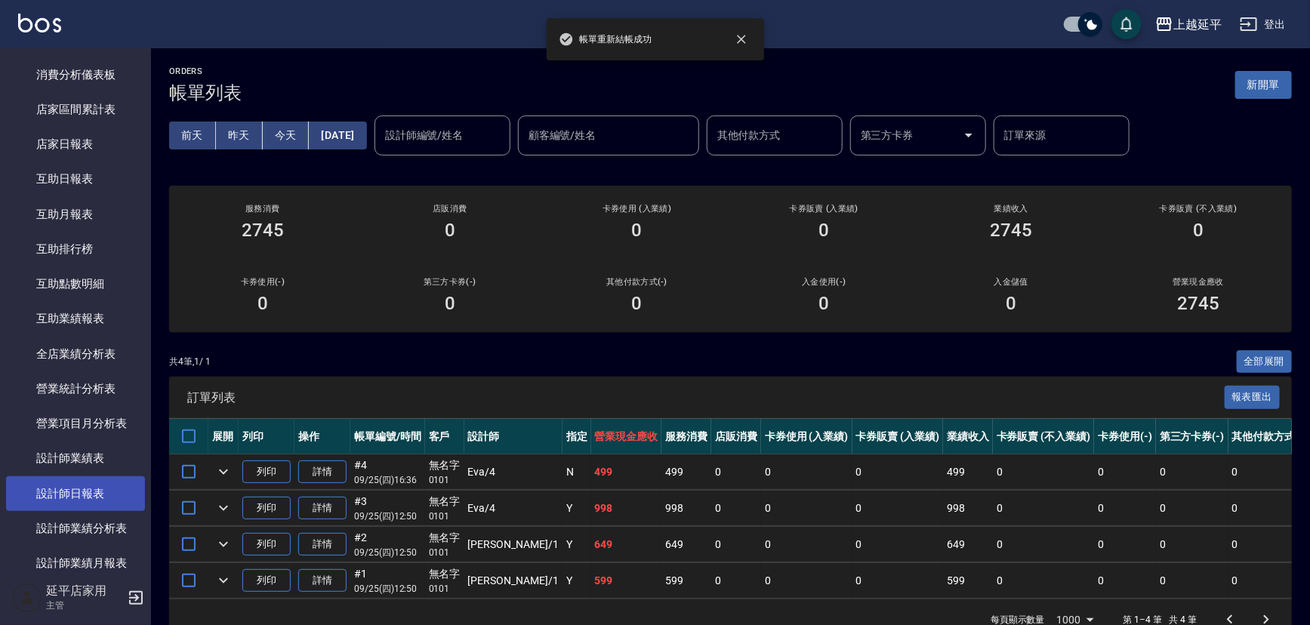
click at [95, 477] on link "設計師日報表" at bounding box center [75, 494] width 139 height 35
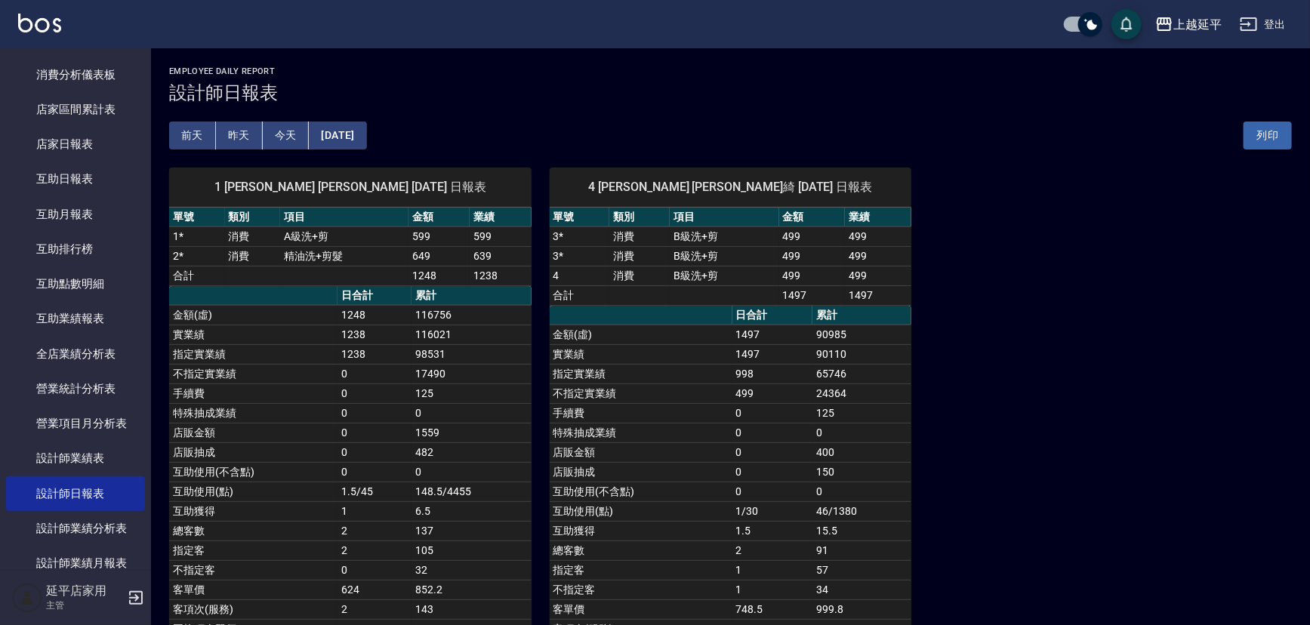
click at [366, 122] on button "[DATE]" at bounding box center [337, 136] width 57 height 28
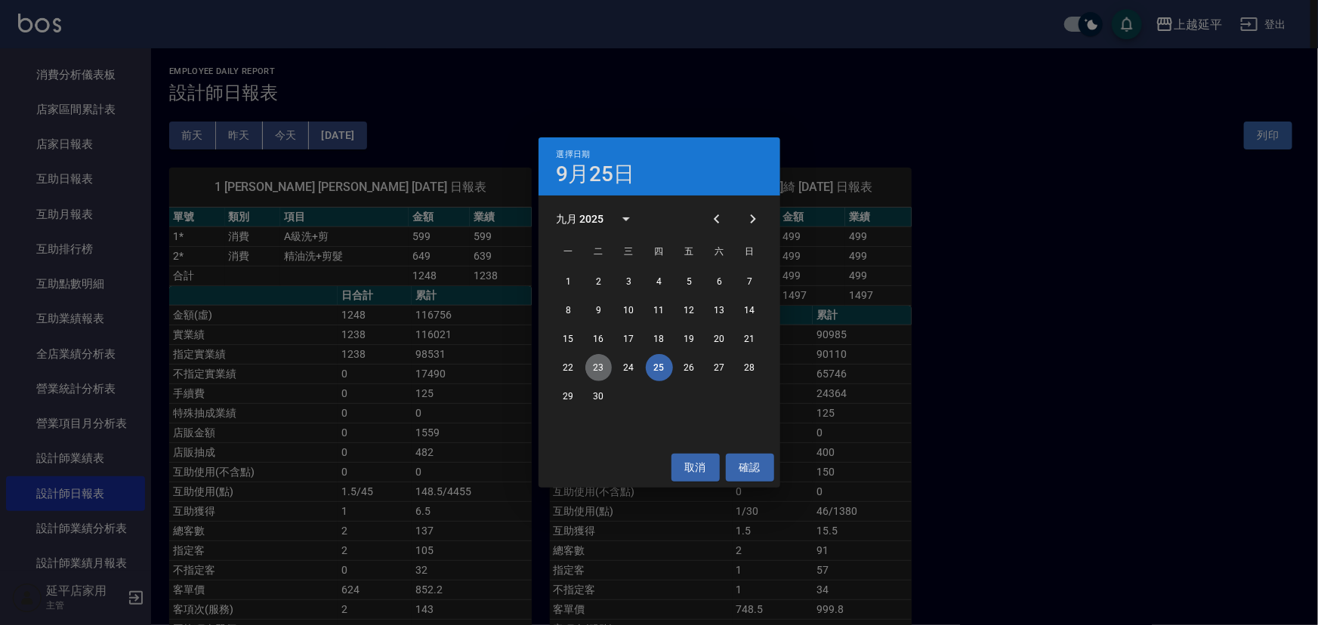
click at [593, 363] on button "23" at bounding box center [598, 367] width 27 height 27
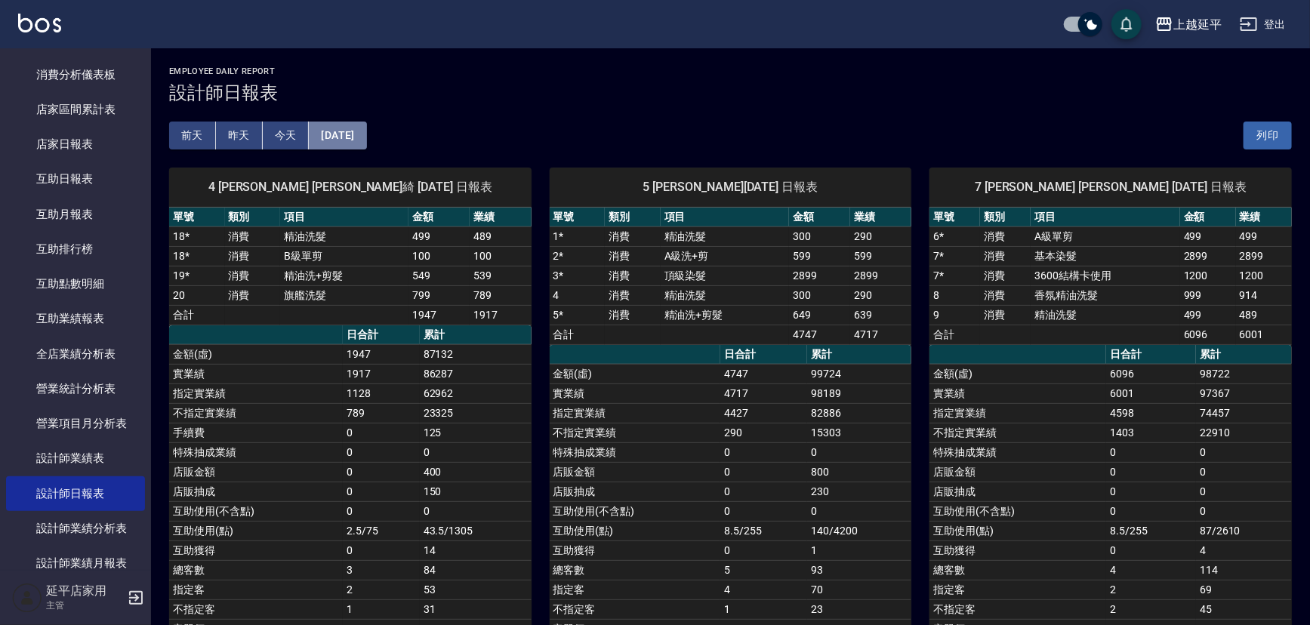
click at [360, 142] on button "[DATE]" at bounding box center [337, 136] width 57 height 28
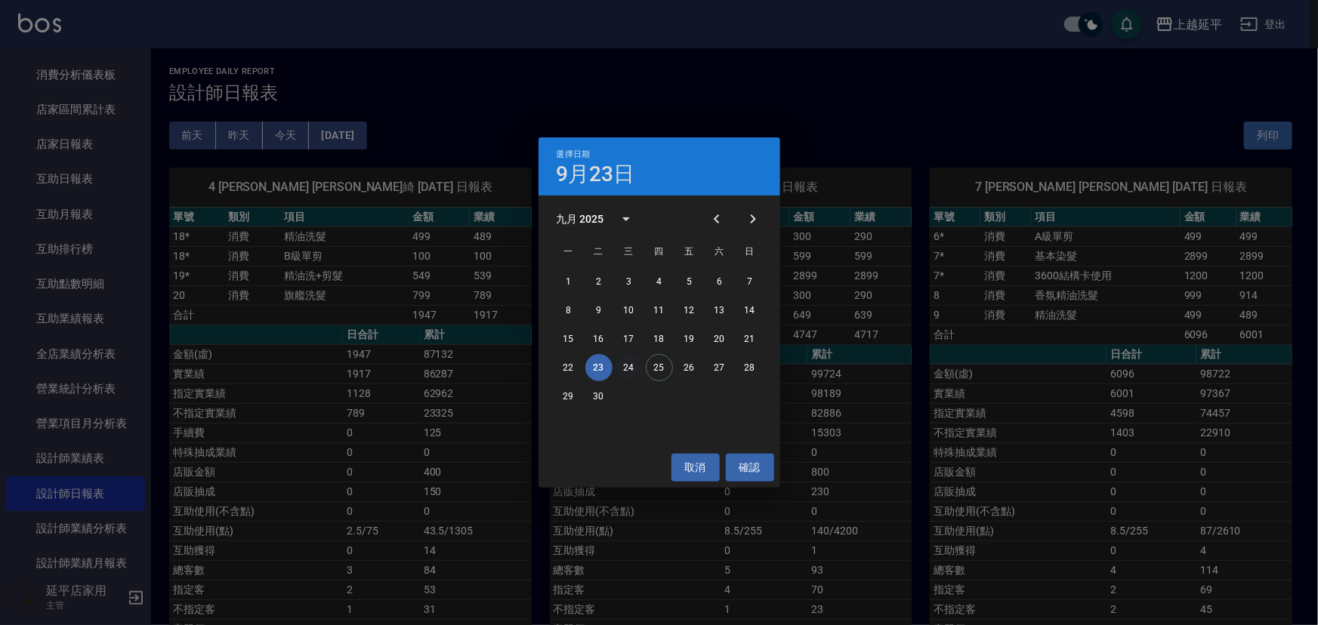
click at [633, 362] on button "24" at bounding box center [629, 367] width 27 height 27
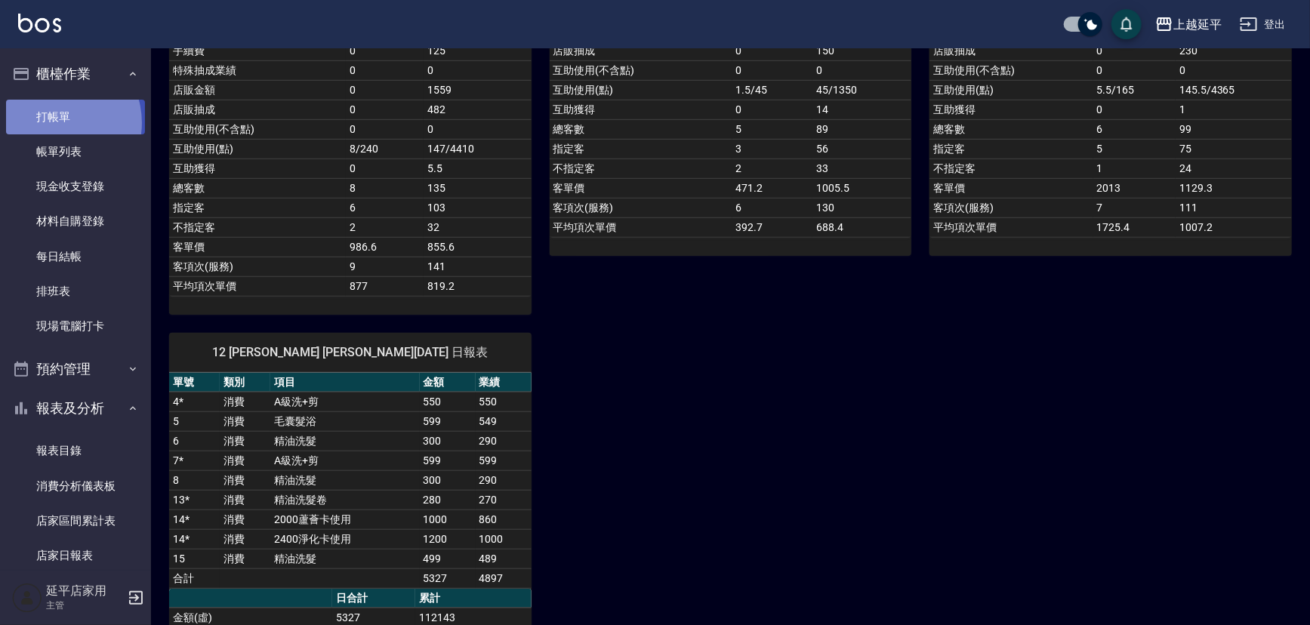
click at [55, 122] on link "打帳單" at bounding box center [75, 117] width 139 height 35
